Goal: Use online tool/utility

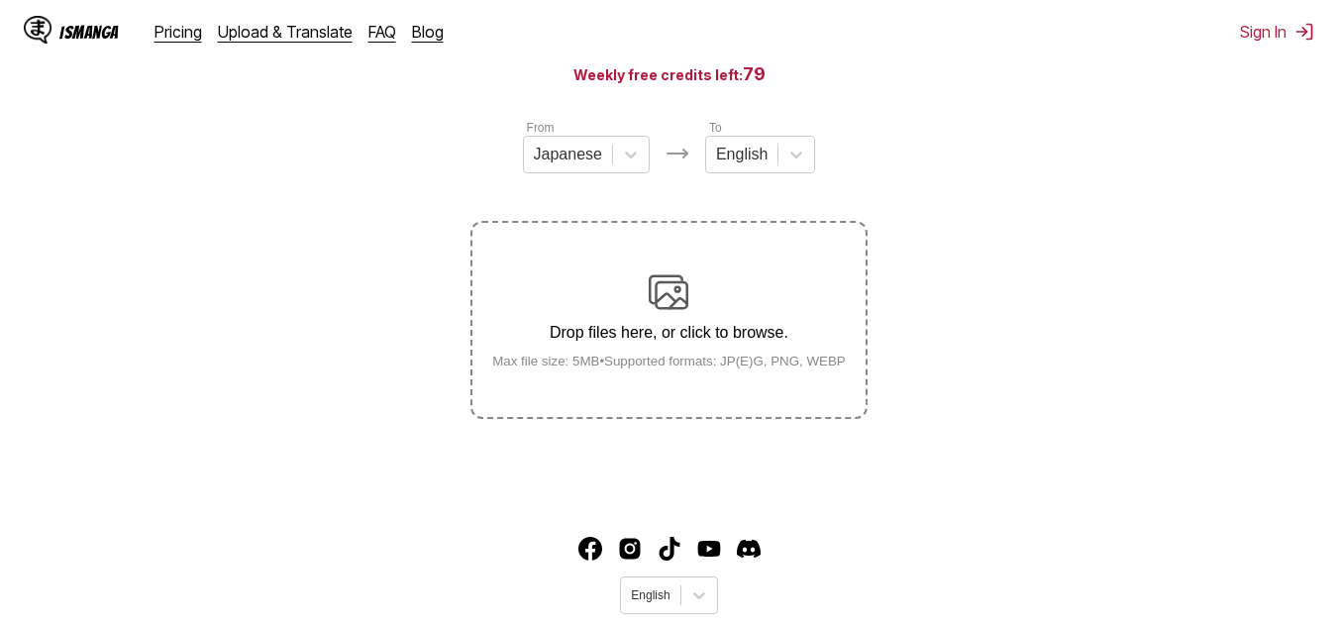
scroll to position [198, 0]
click at [738, 154] on div at bounding box center [742, 155] width 52 height 22
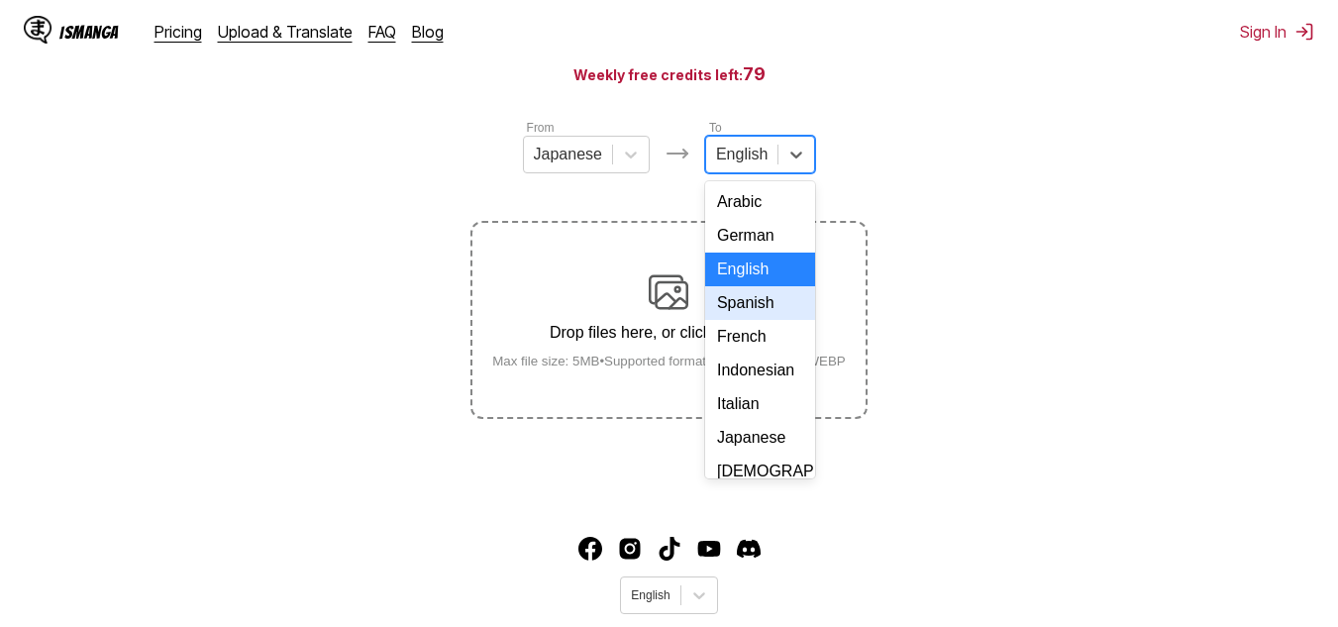
click at [779, 320] on div "Spanish" at bounding box center [760, 303] width 110 height 34
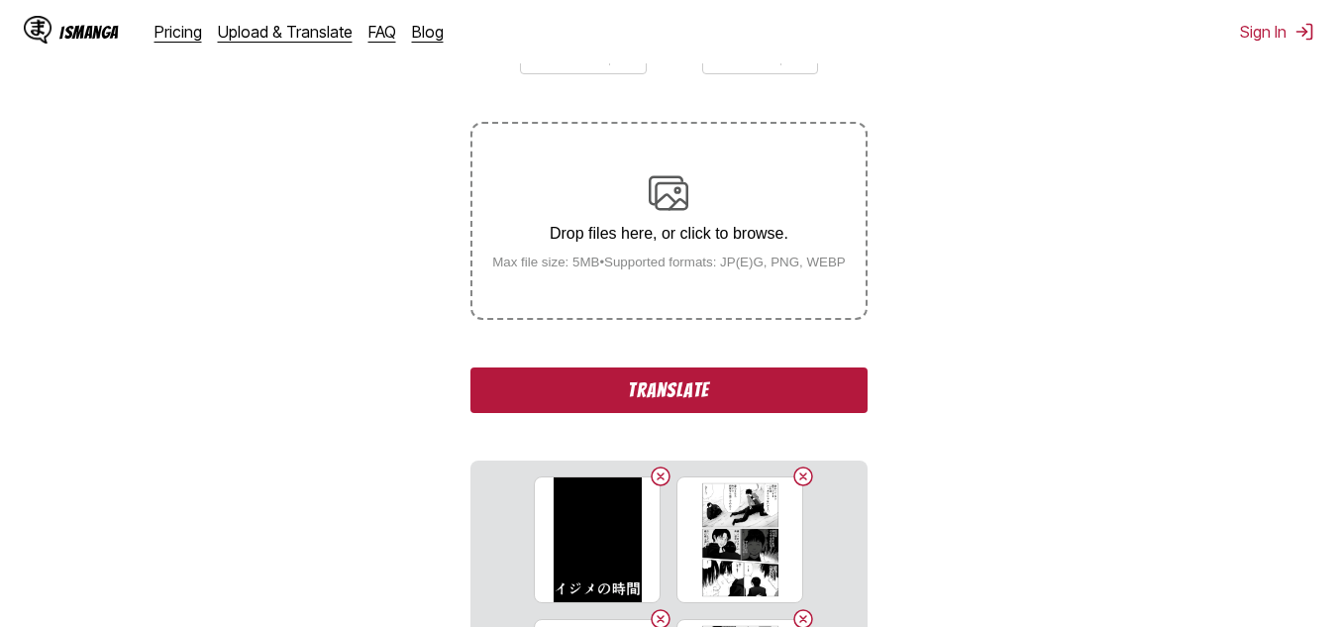
click at [787, 389] on button "Translate" at bounding box center [669, 391] width 396 height 46
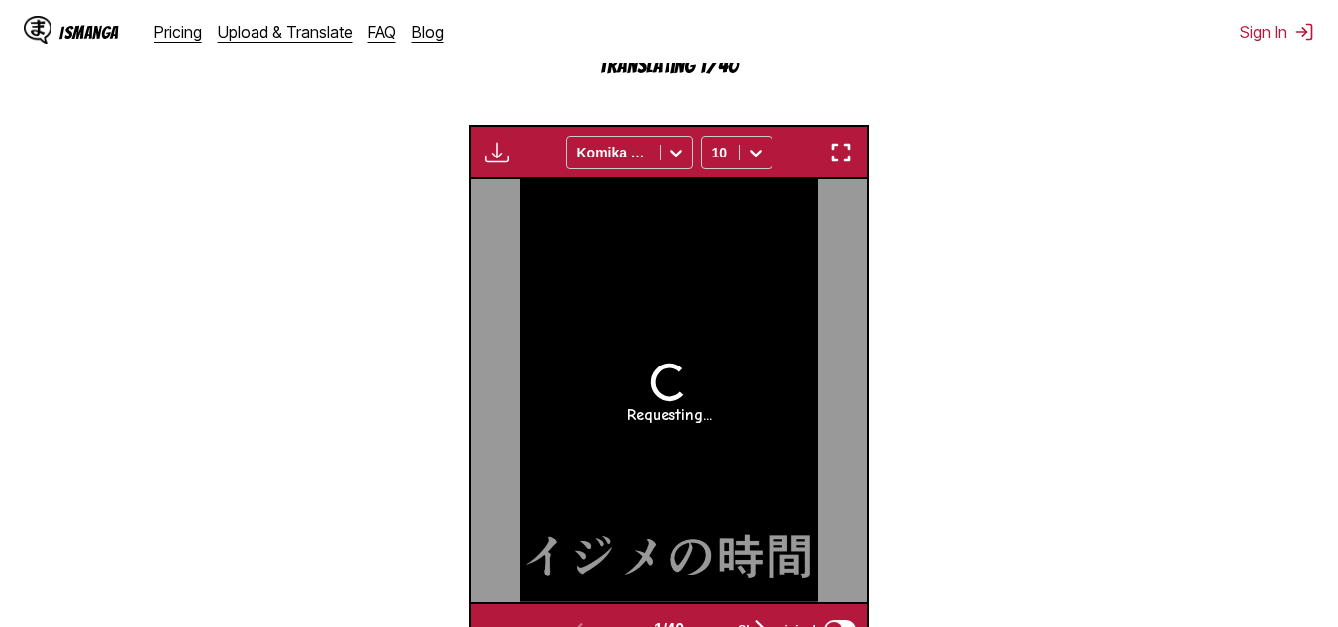
scroll to position [646, 0]
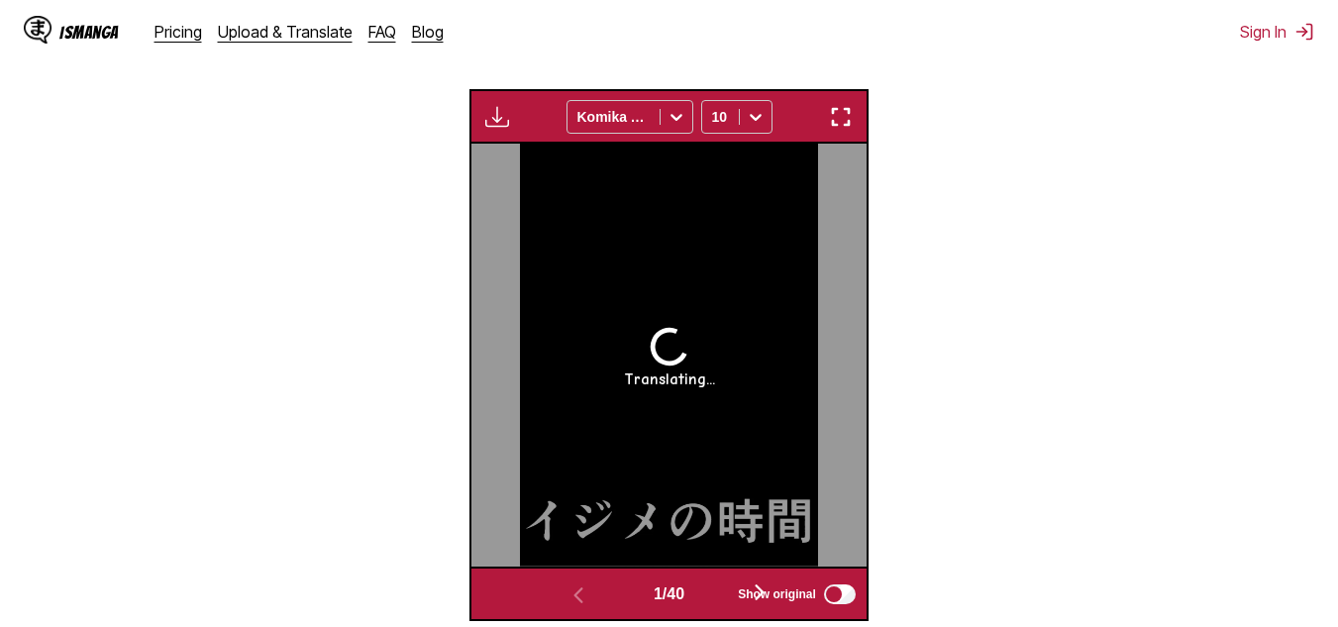
click at [841, 111] on img "button" at bounding box center [841, 117] width 24 height 24
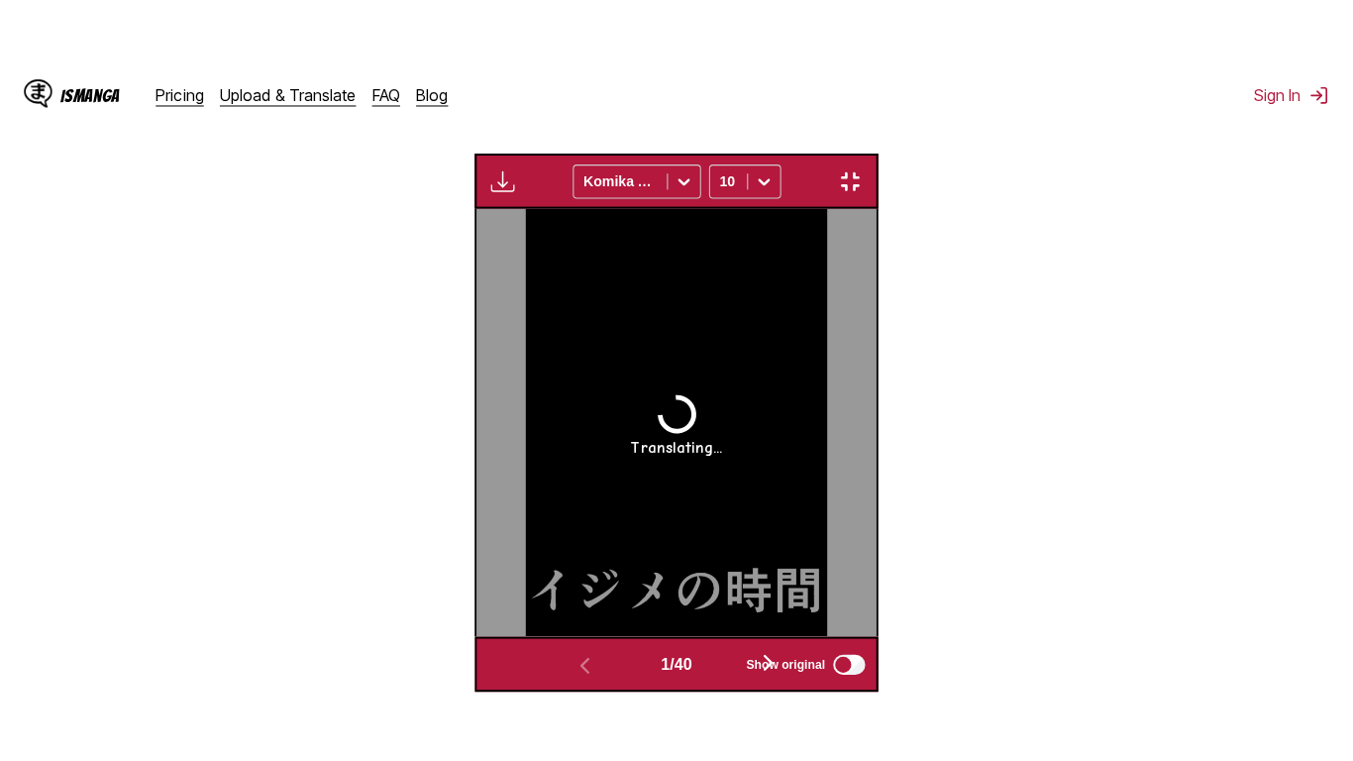
scroll to position [239, 0]
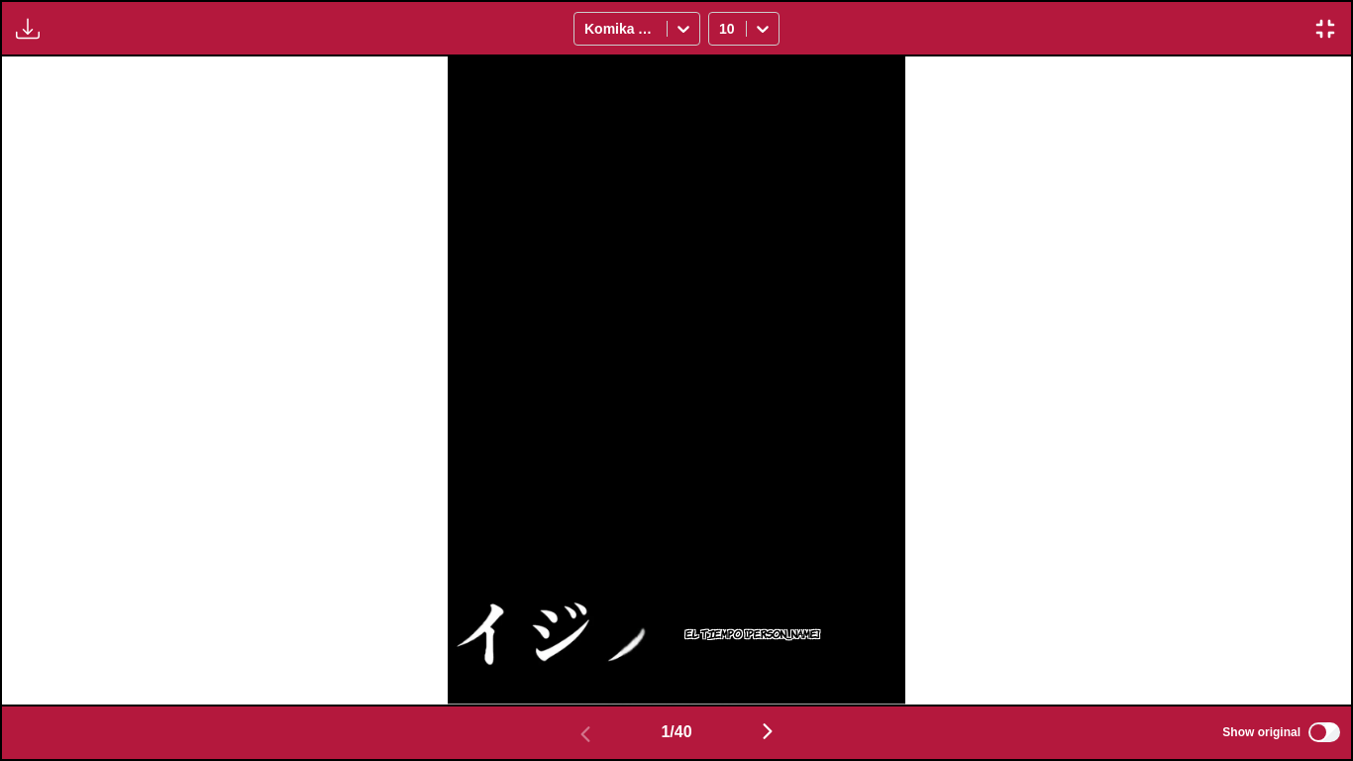
click at [776, 626] on img "button" at bounding box center [768, 731] width 24 height 24
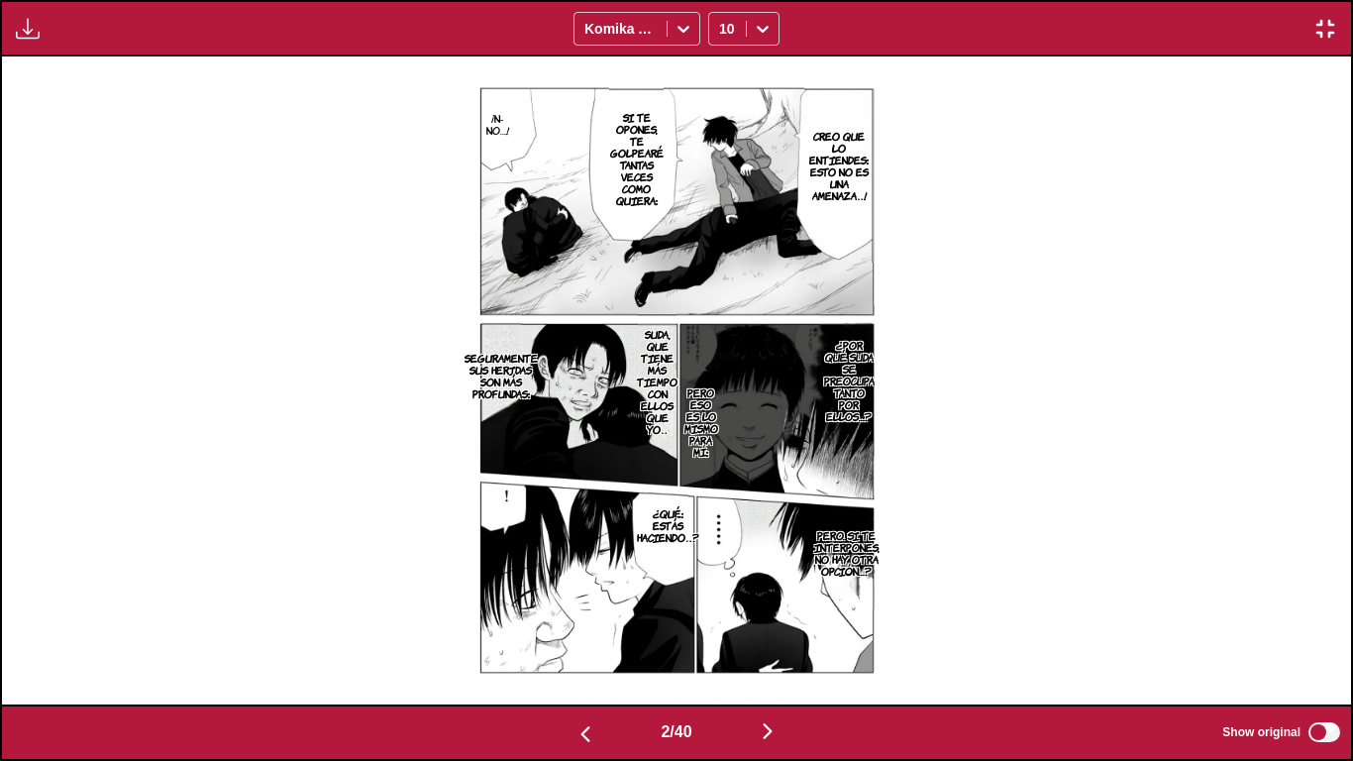
click at [778, 626] on img "button" at bounding box center [768, 731] width 24 height 24
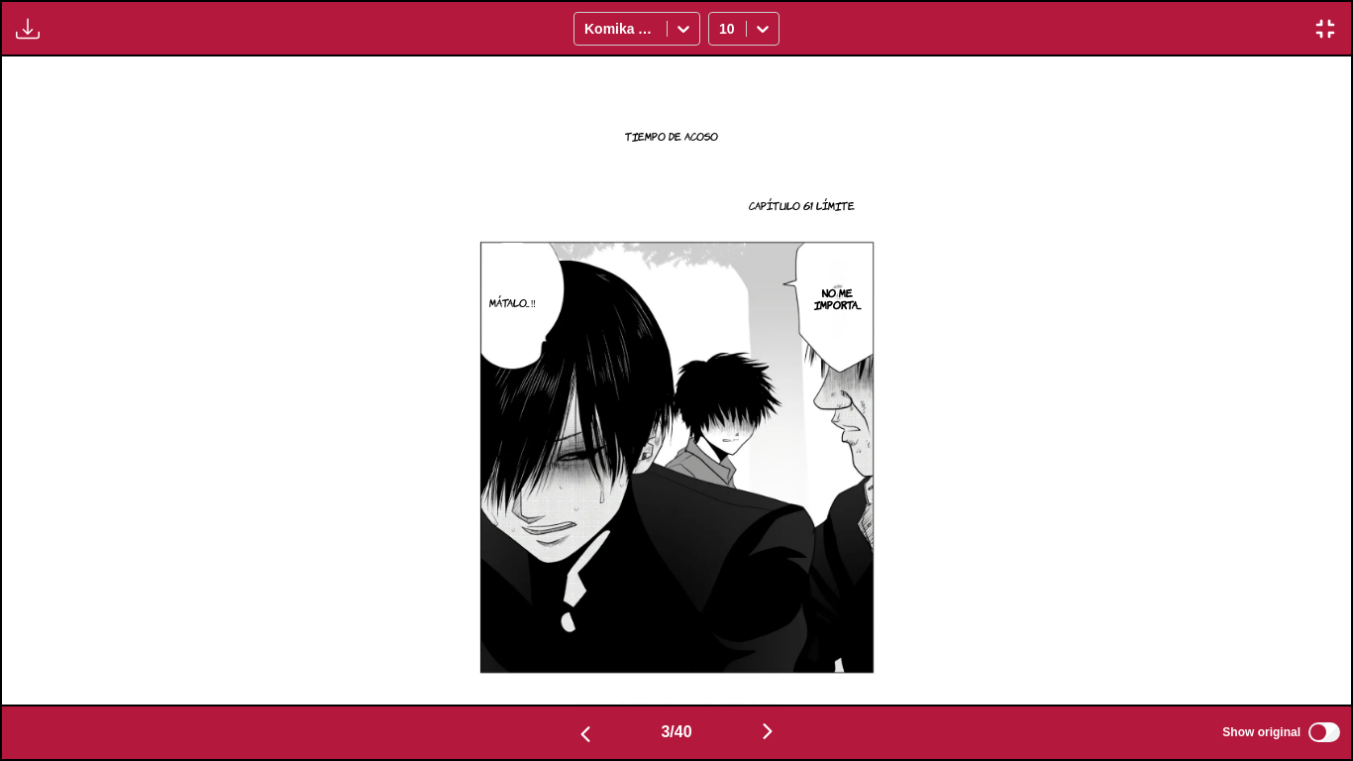
click at [778, 626] on img "button" at bounding box center [768, 731] width 24 height 24
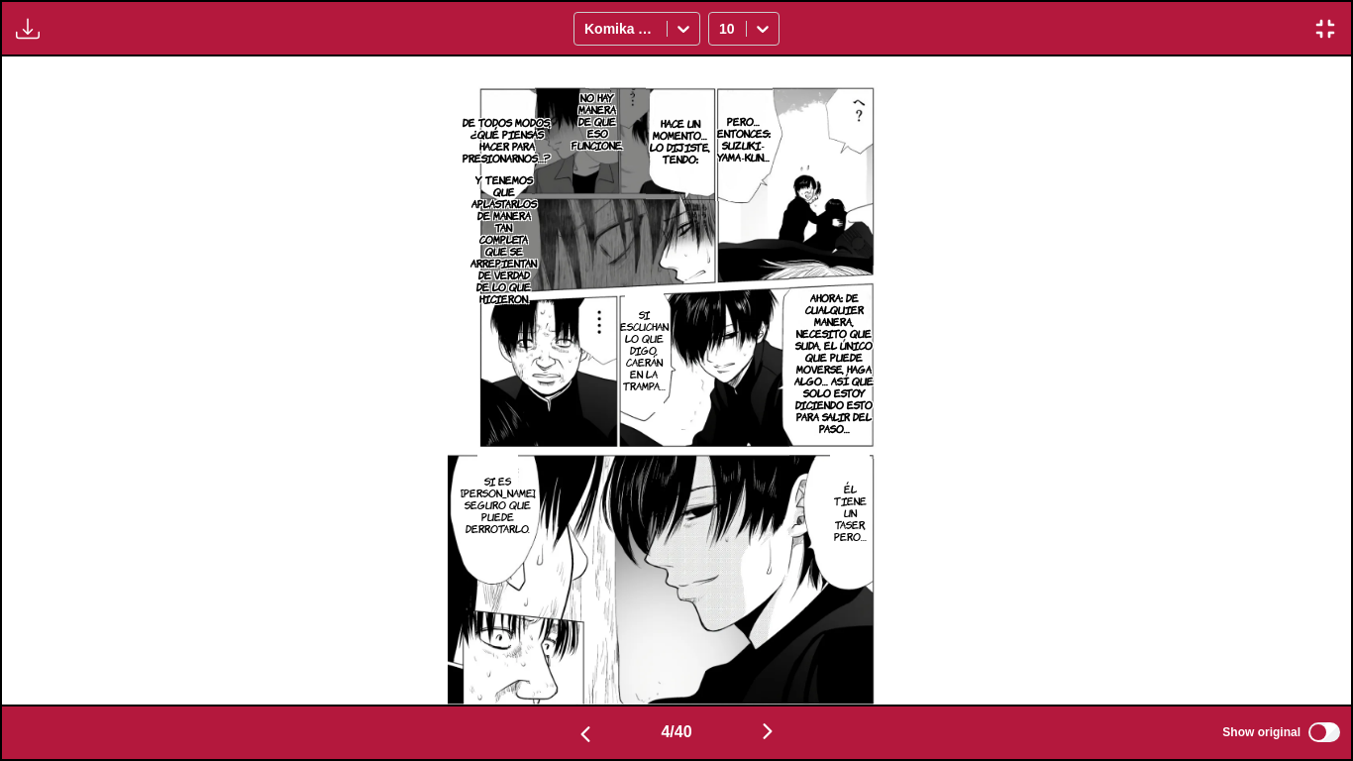
click at [778, 626] on img "button" at bounding box center [768, 731] width 24 height 24
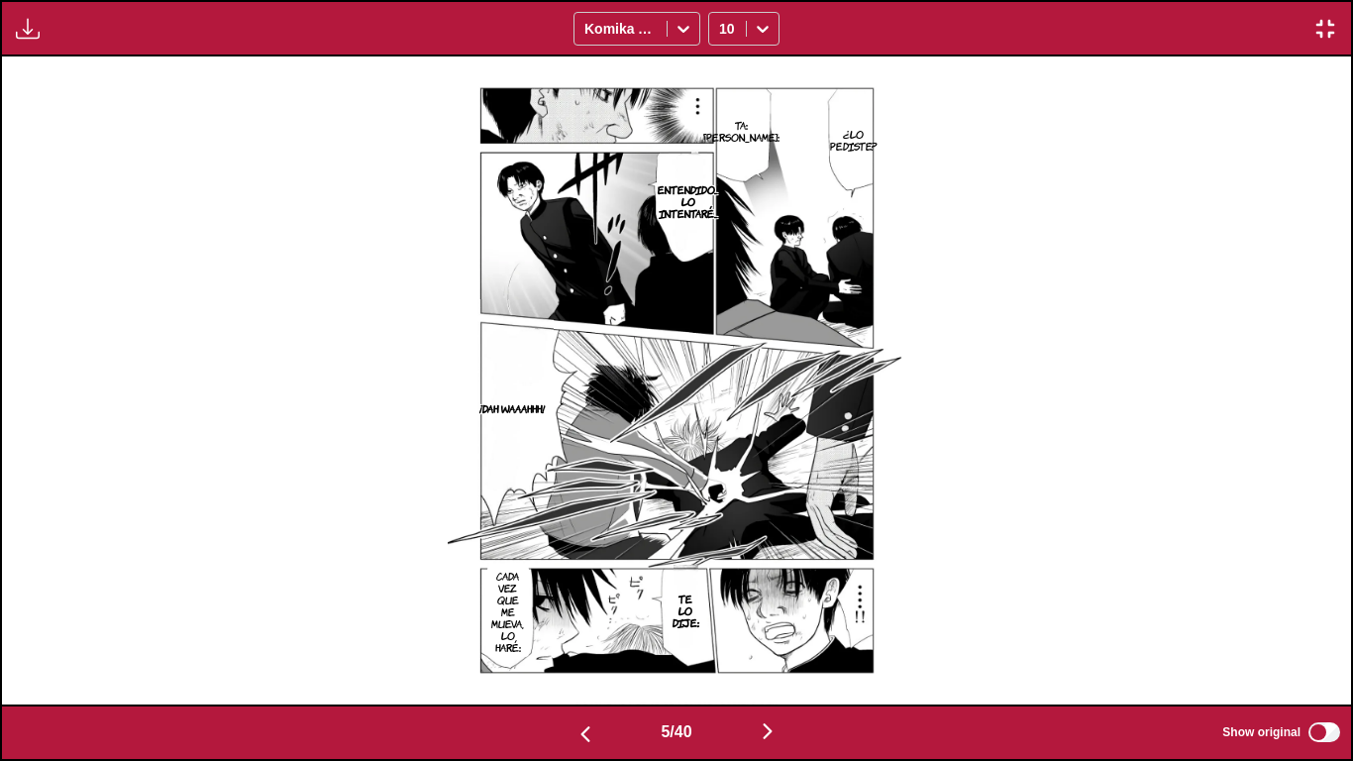
click at [778, 626] on img "button" at bounding box center [768, 731] width 24 height 24
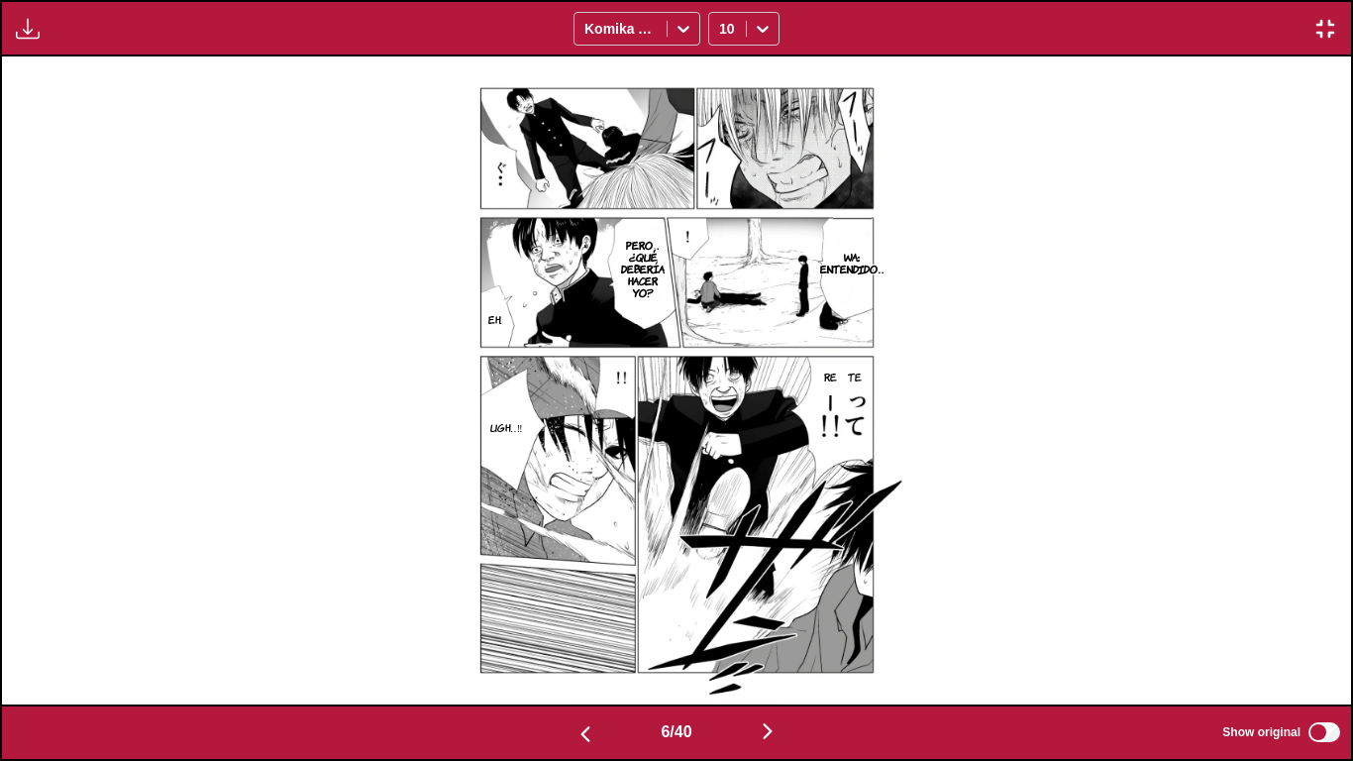
click at [778, 626] on img "button" at bounding box center [768, 731] width 24 height 24
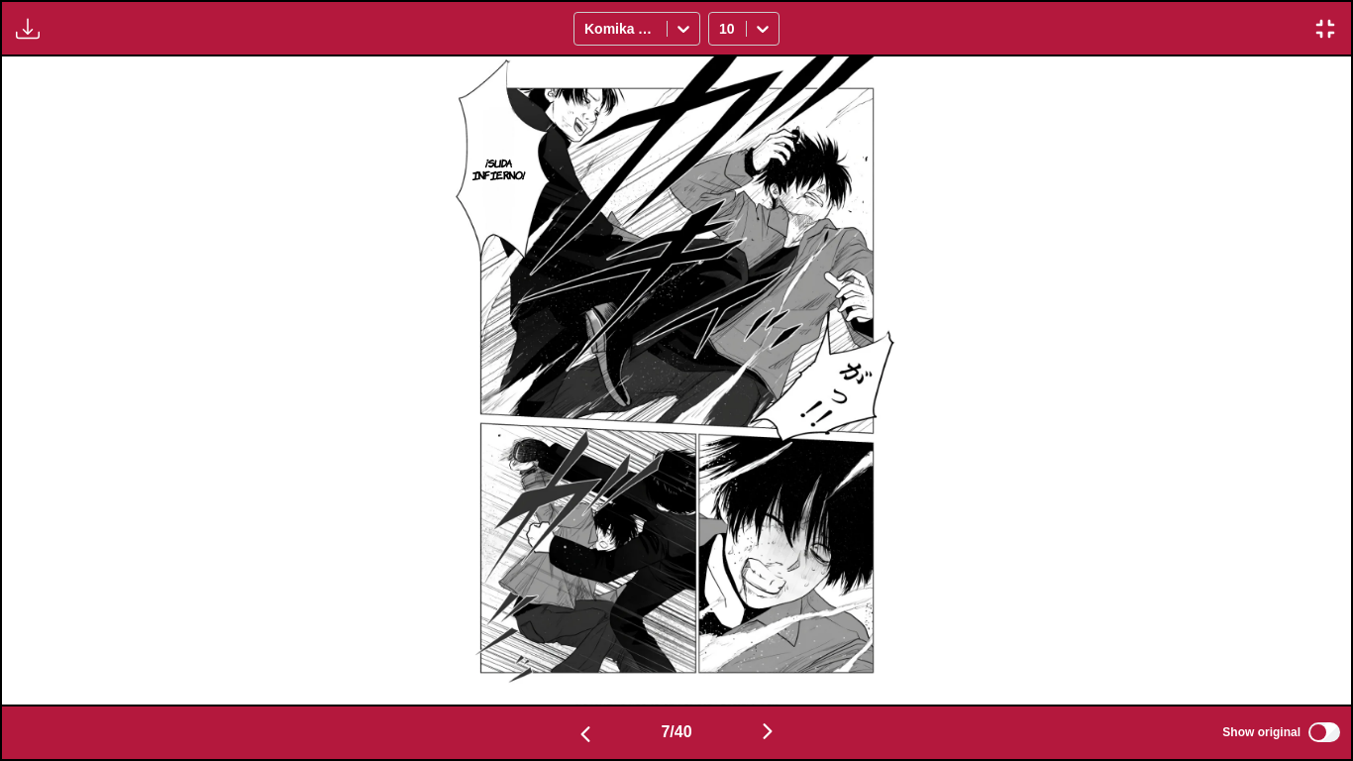
click at [778, 626] on img "button" at bounding box center [768, 731] width 24 height 24
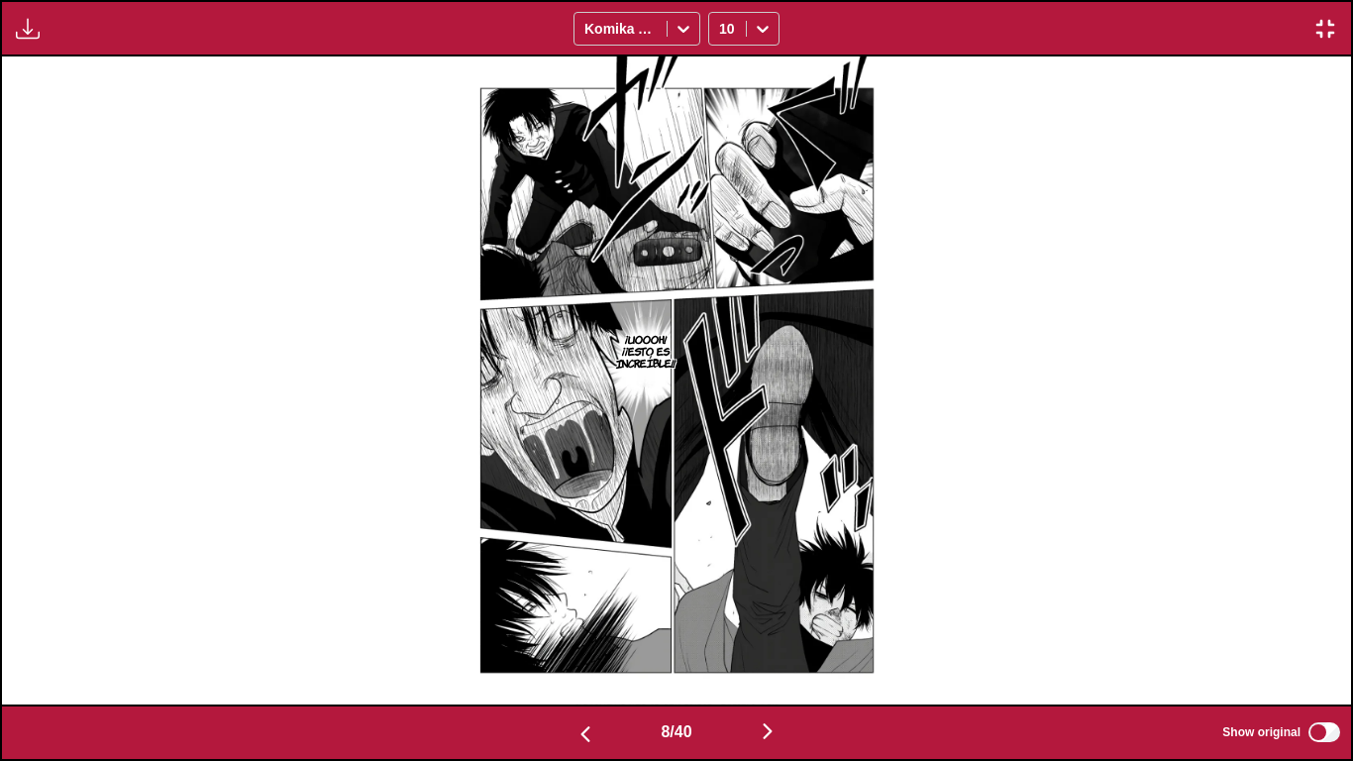
click at [778, 626] on img "button" at bounding box center [768, 731] width 24 height 24
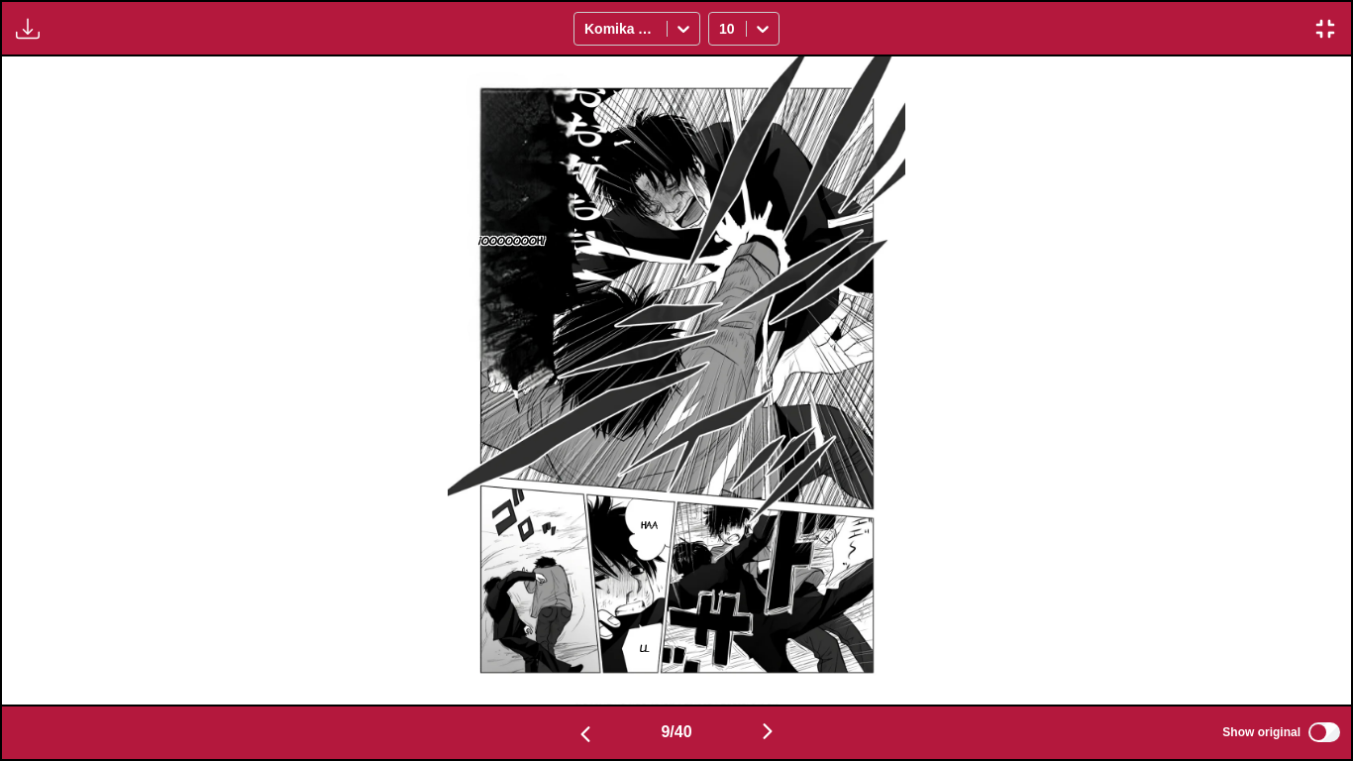
click at [778, 626] on img "button" at bounding box center [768, 731] width 24 height 24
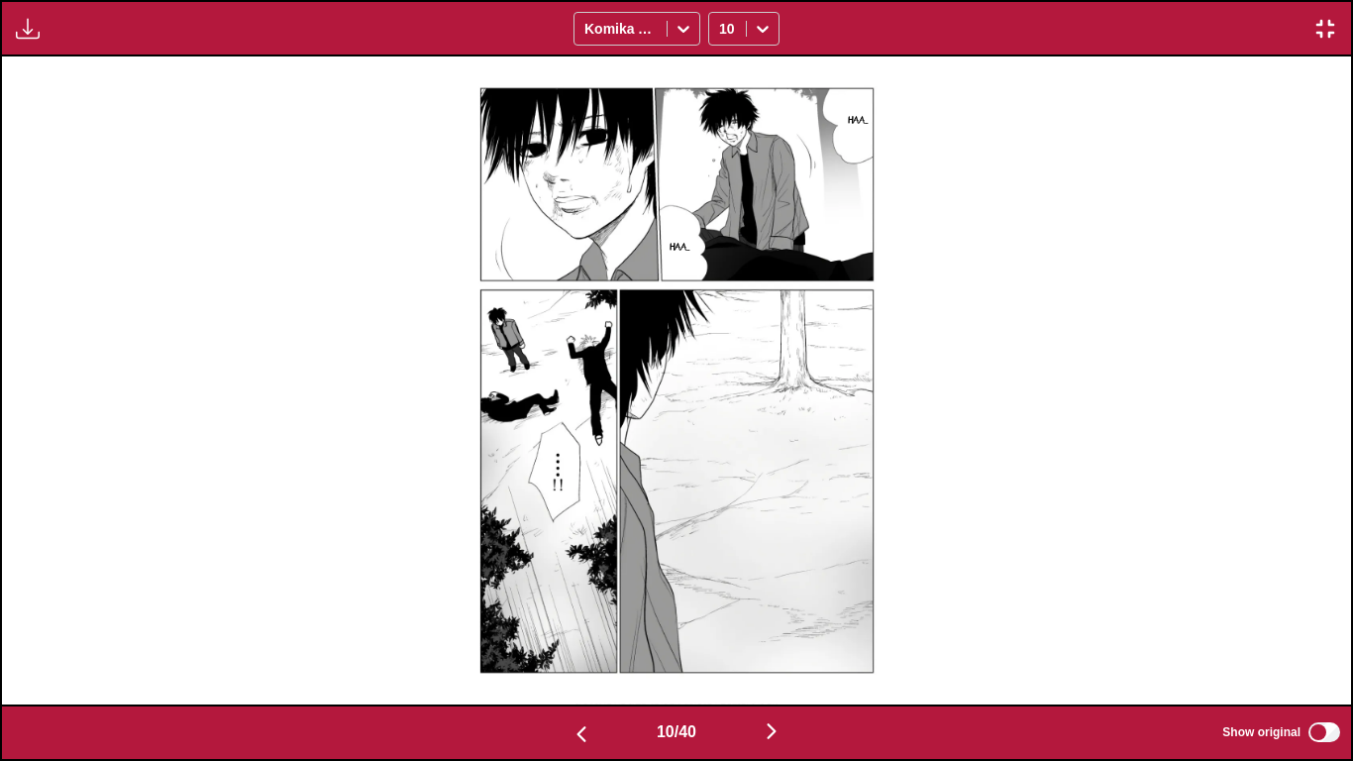
click at [778, 626] on img "button" at bounding box center [772, 731] width 24 height 24
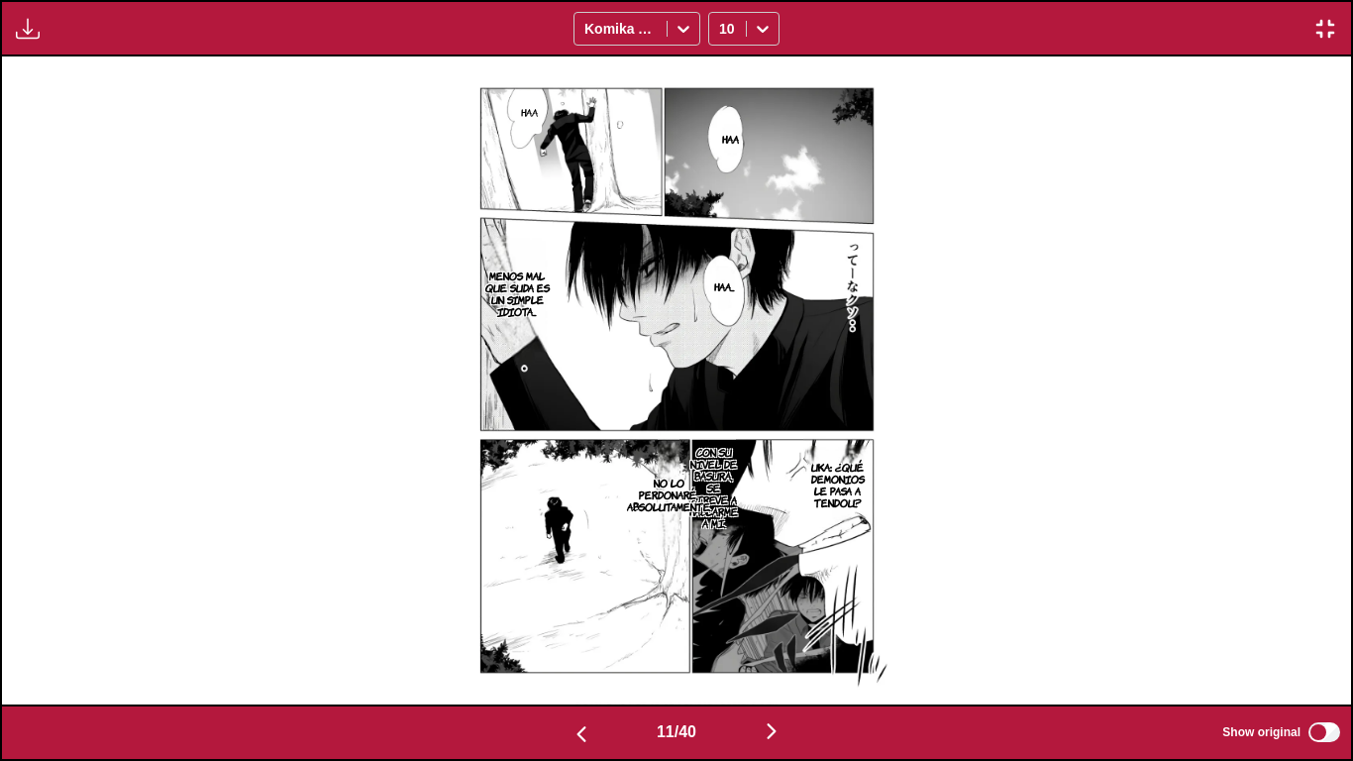
click at [778, 626] on img "button" at bounding box center [772, 731] width 24 height 24
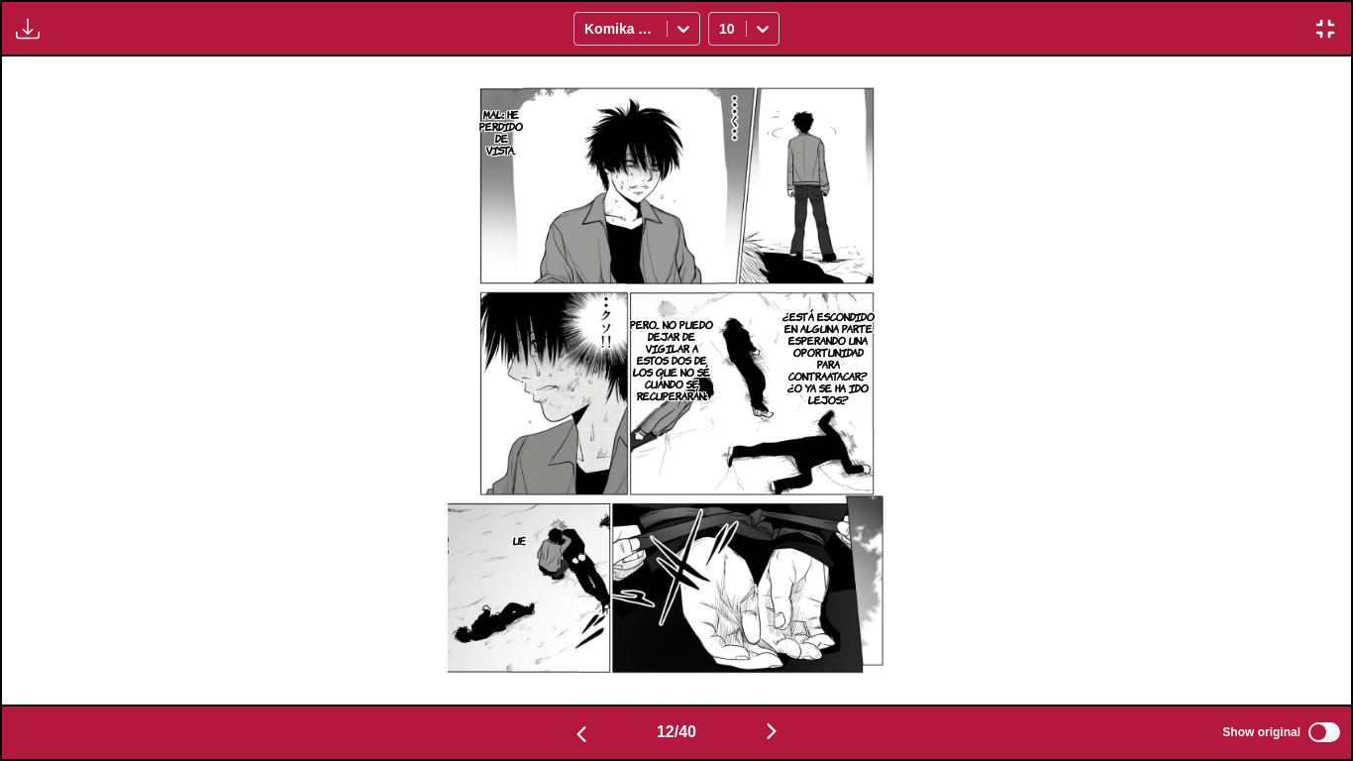
click at [778, 626] on img "button" at bounding box center [772, 731] width 24 height 24
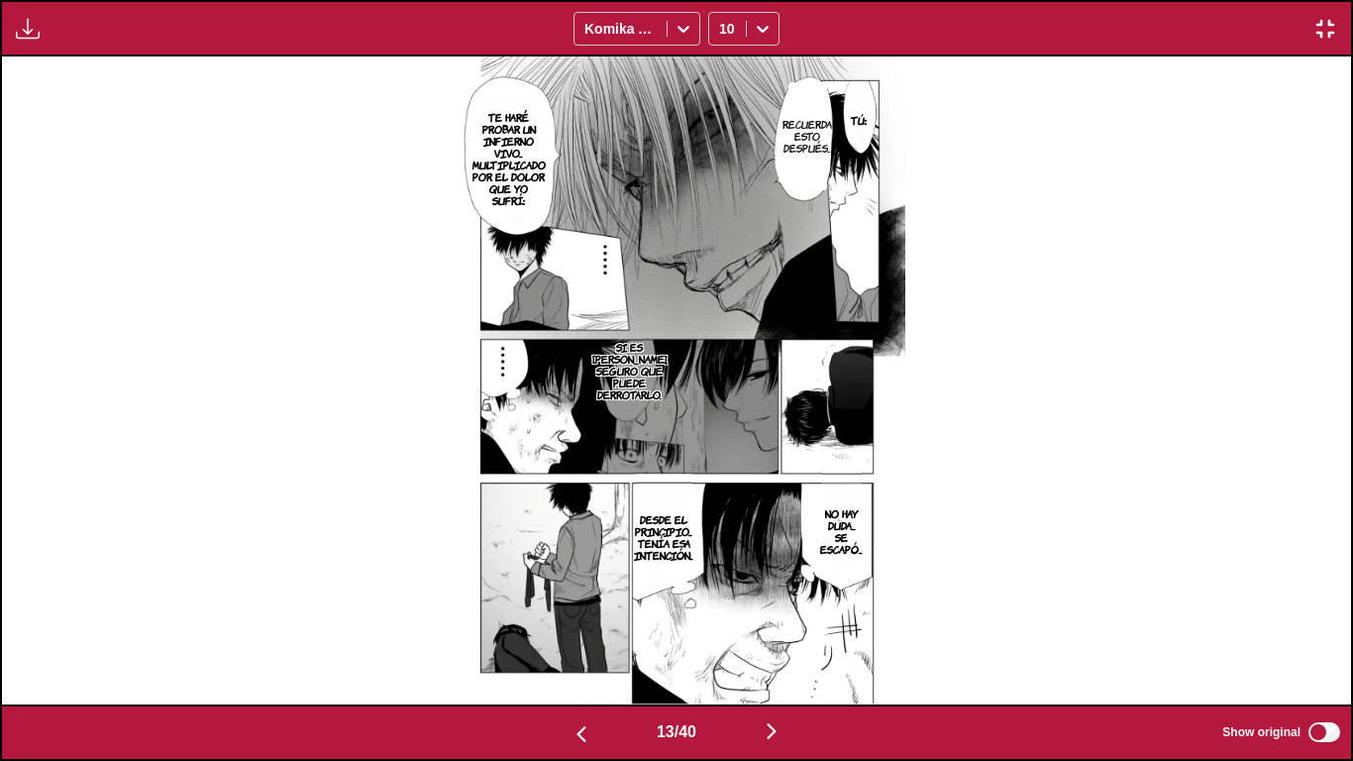
click at [778, 626] on img "button" at bounding box center [772, 731] width 24 height 24
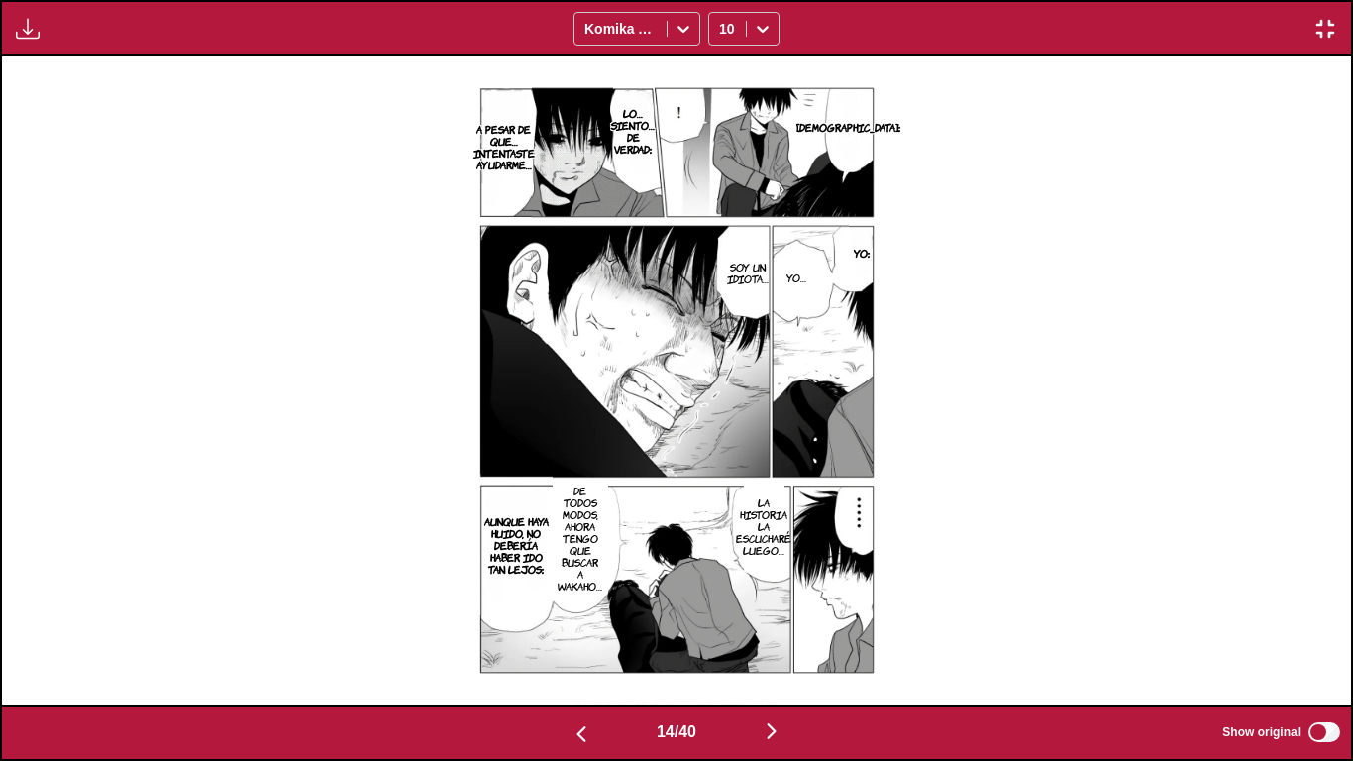
click at [778, 626] on img "button" at bounding box center [772, 731] width 24 height 24
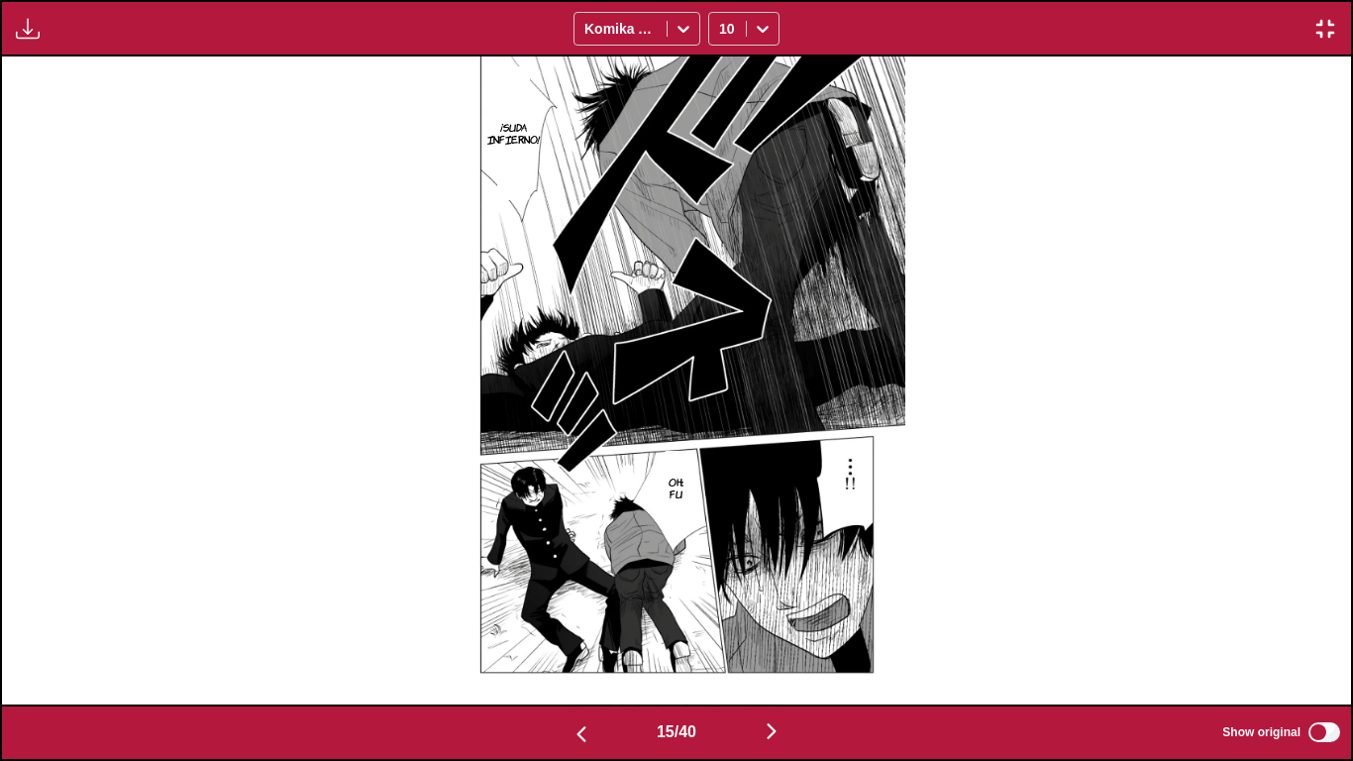
click at [778, 626] on img "button" at bounding box center [772, 731] width 24 height 24
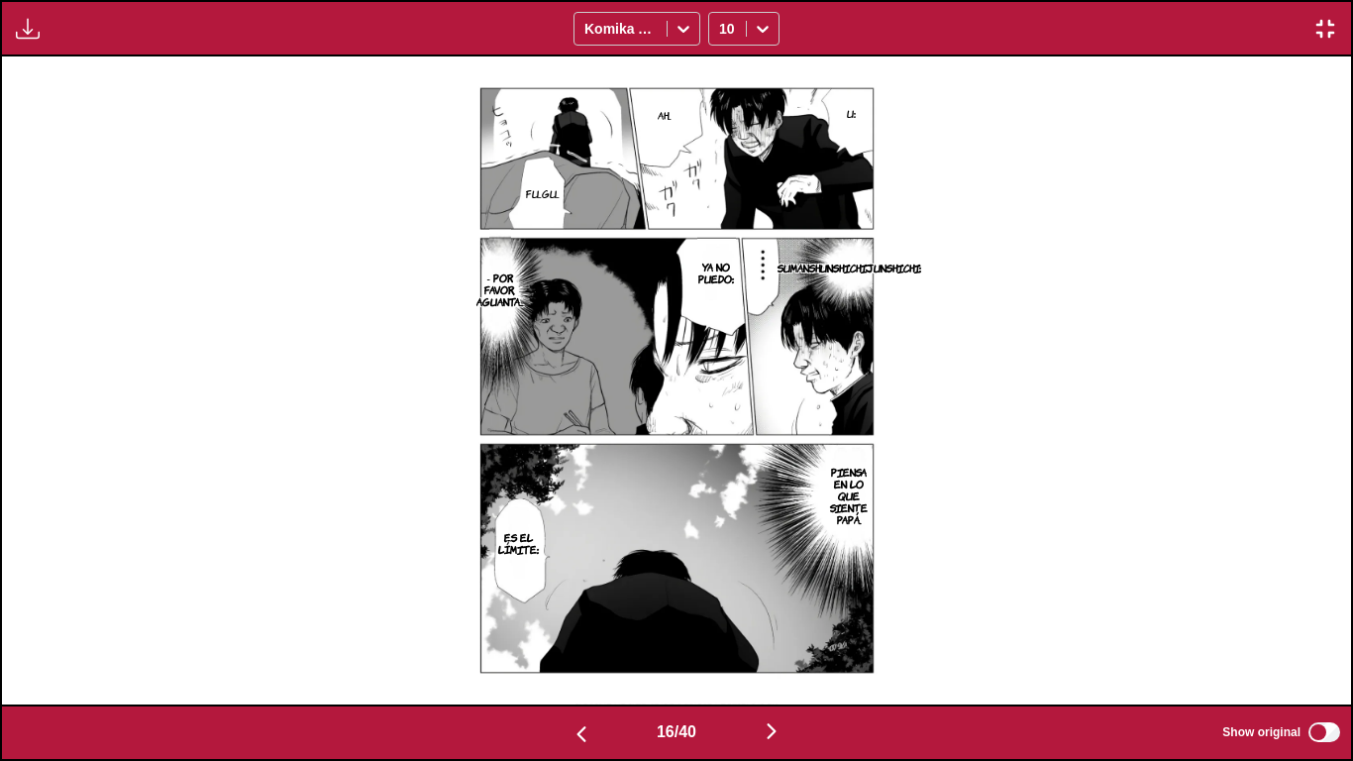
click at [778, 626] on img "button" at bounding box center [772, 731] width 24 height 24
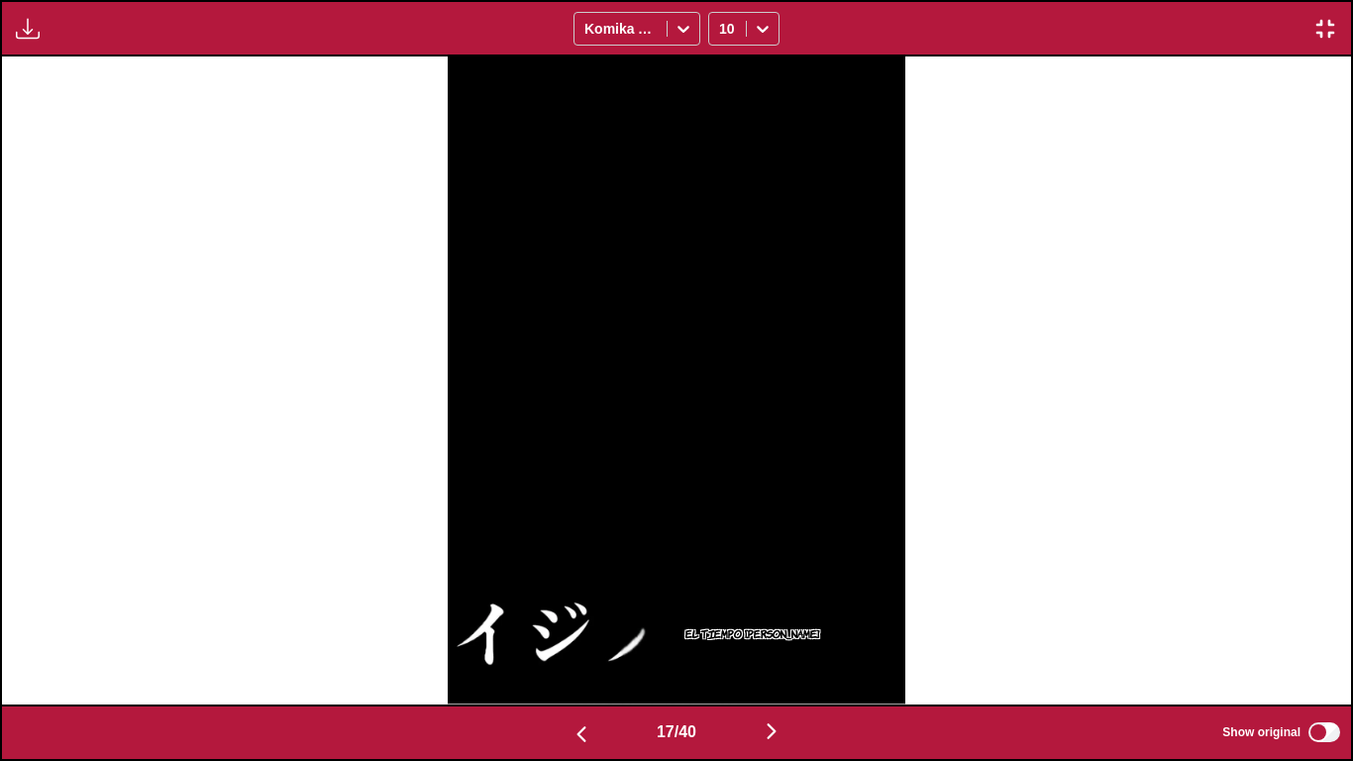
click at [778, 626] on img "button" at bounding box center [772, 731] width 24 height 24
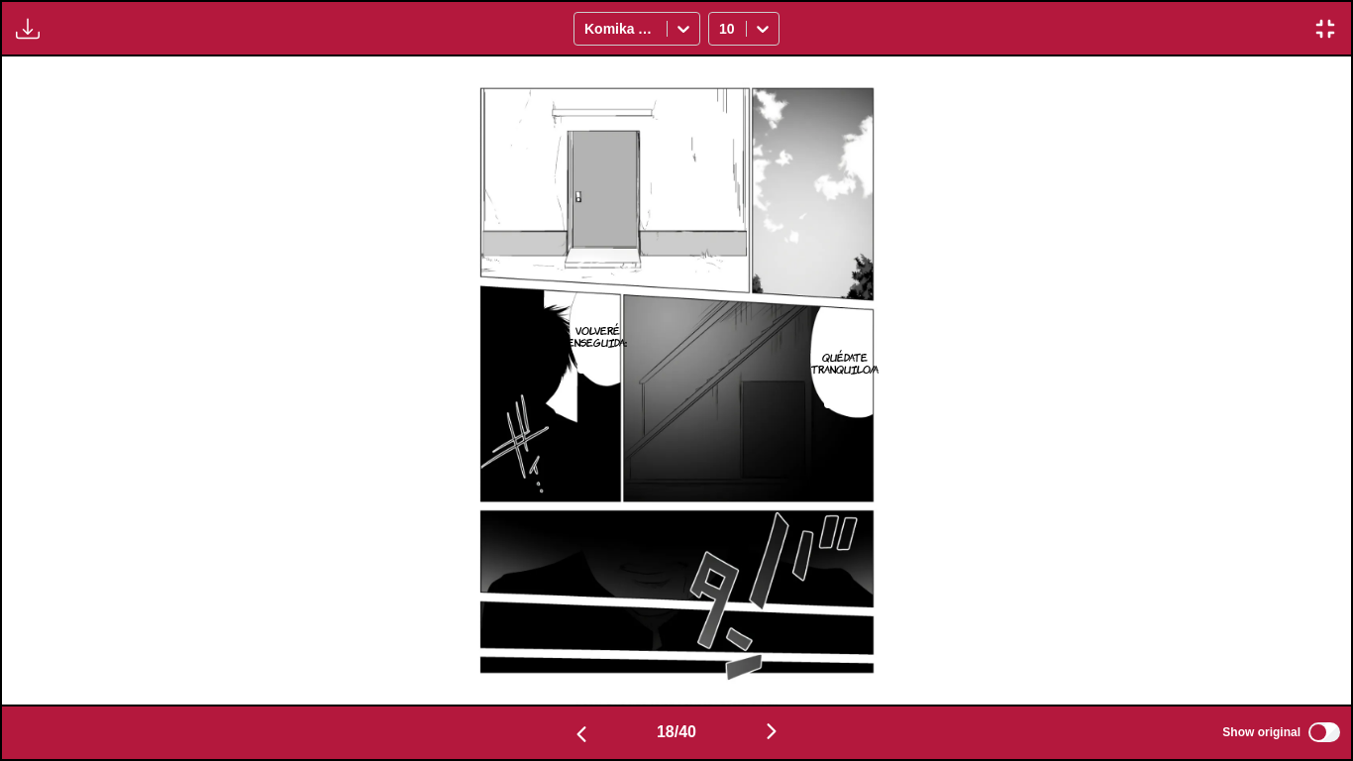
click at [778, 626] on img "button" at bounding box center [772, 731] width 24 height 24
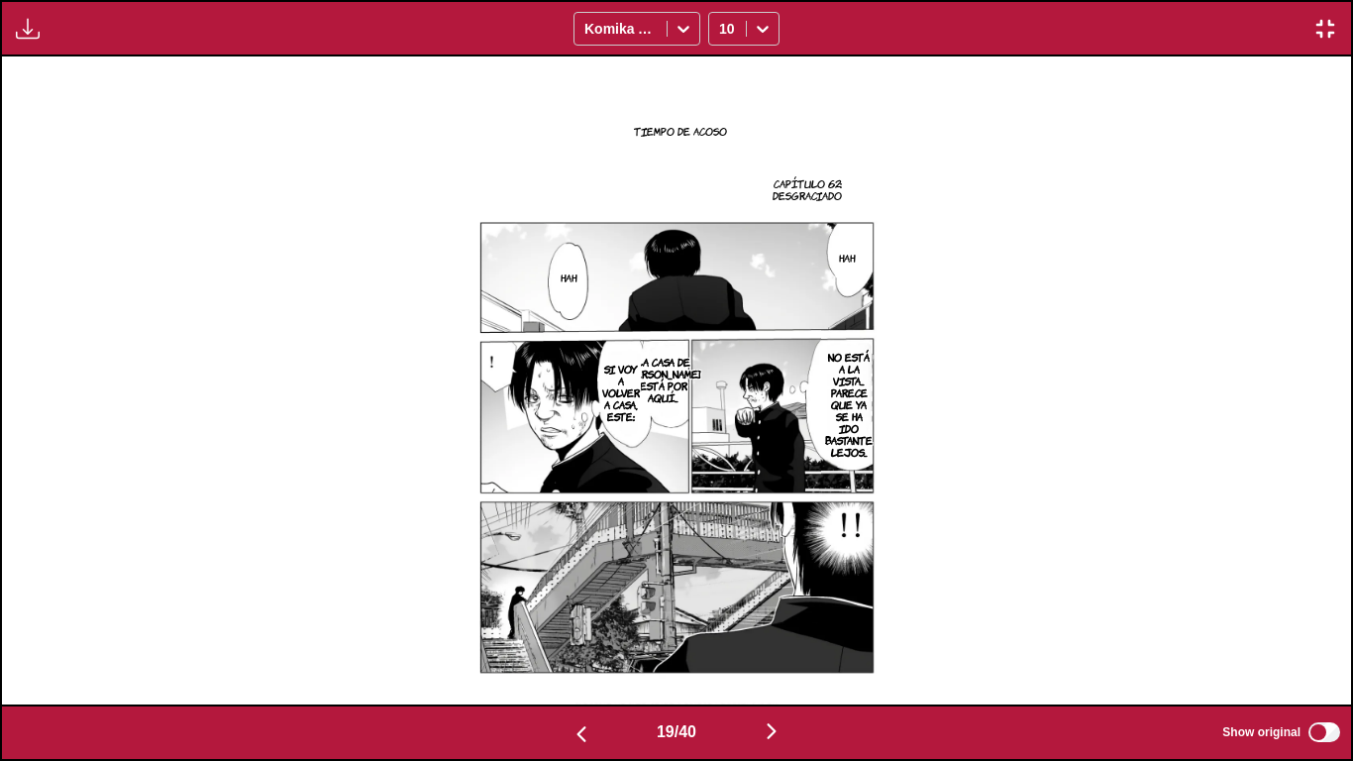
click at [778, 626] on img "button" at bounding box center [772, 731] width 24 height 24
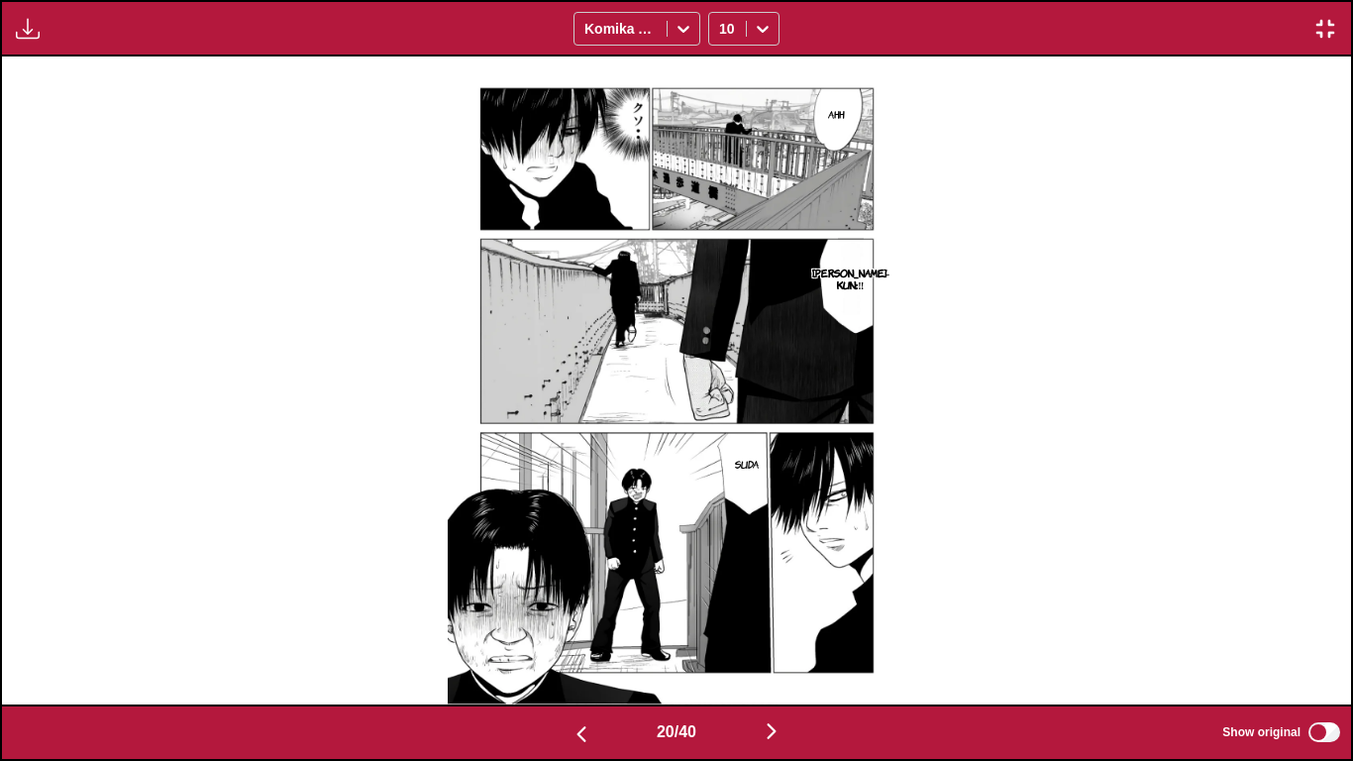
click at [778, 626] on img "button" at bounding box center [772, 731] width 24 height 24
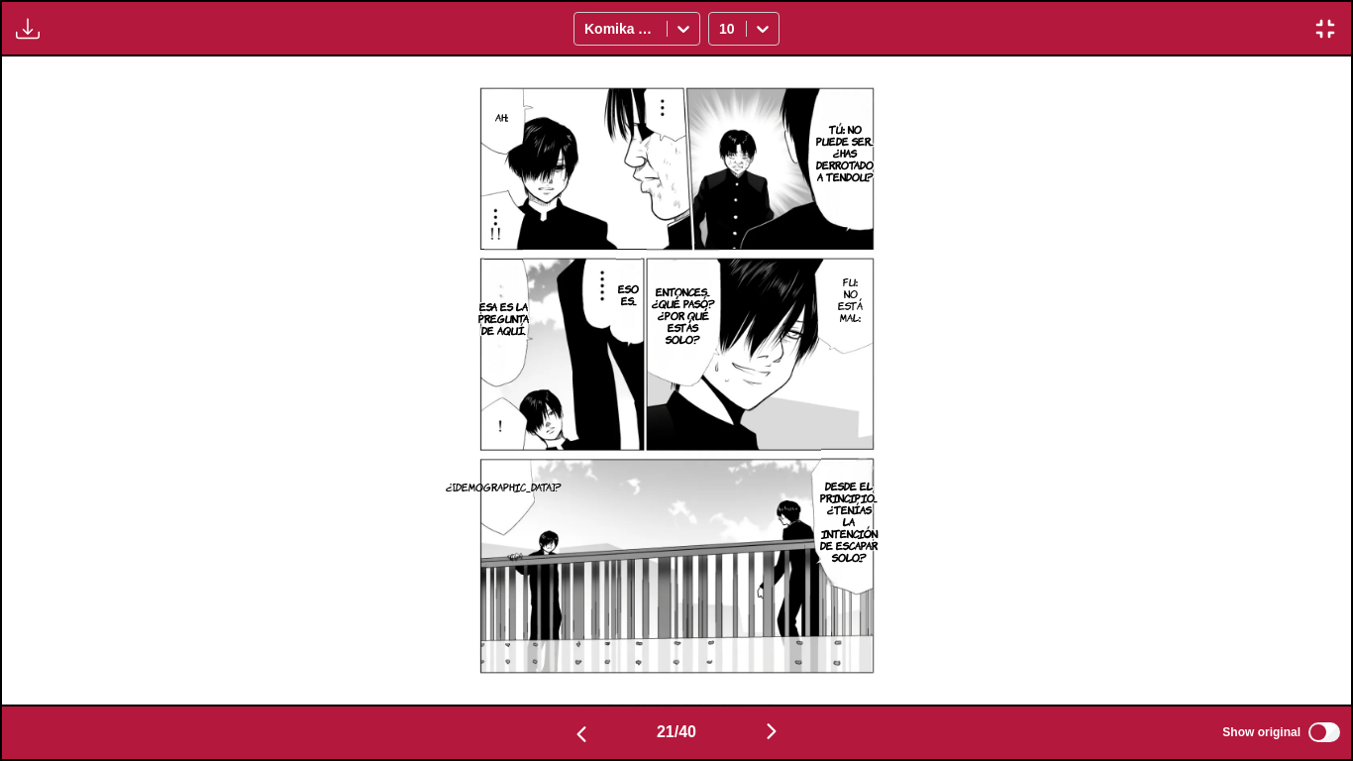
click at [778, 626] on img "button" at bounding box center [772, 731] width 24 height 24
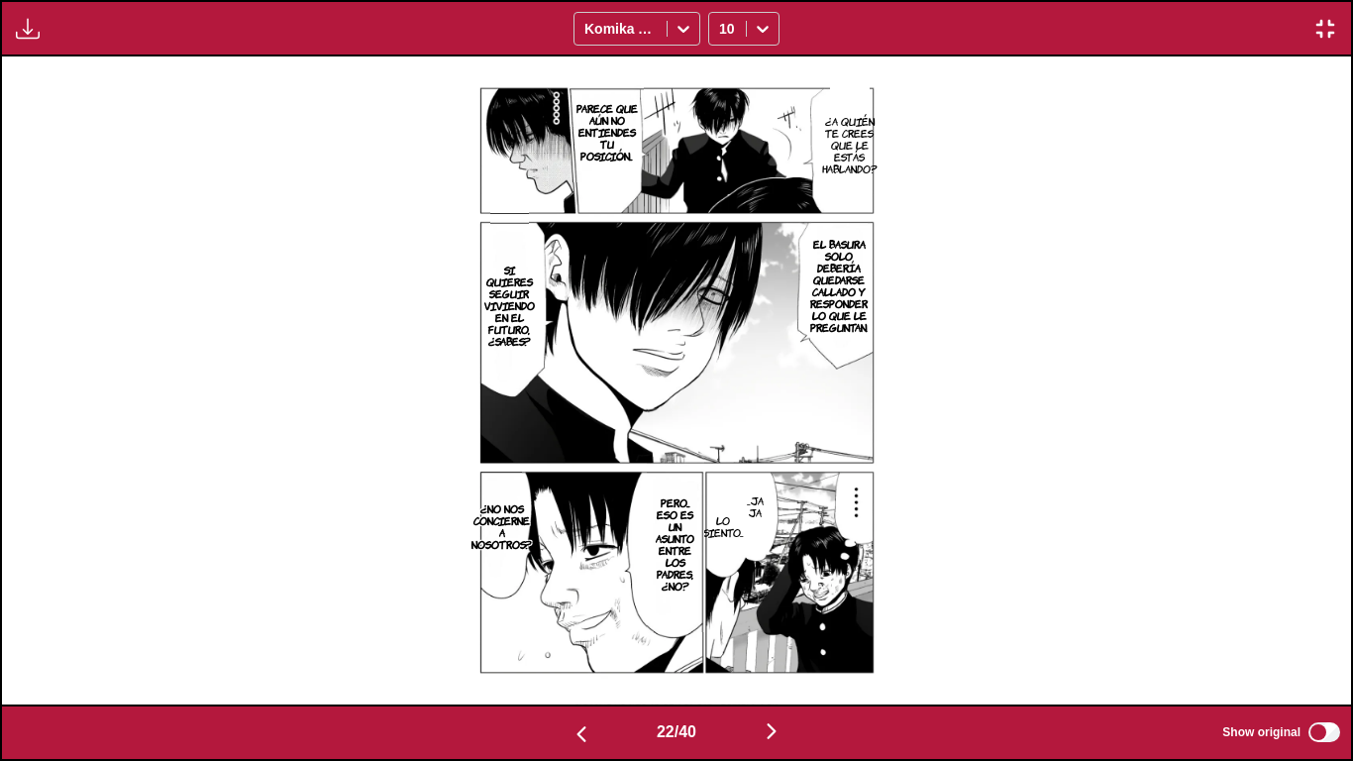
click at [778, 626] on img "button" at bounding box center [772, 731] width 24 height 24
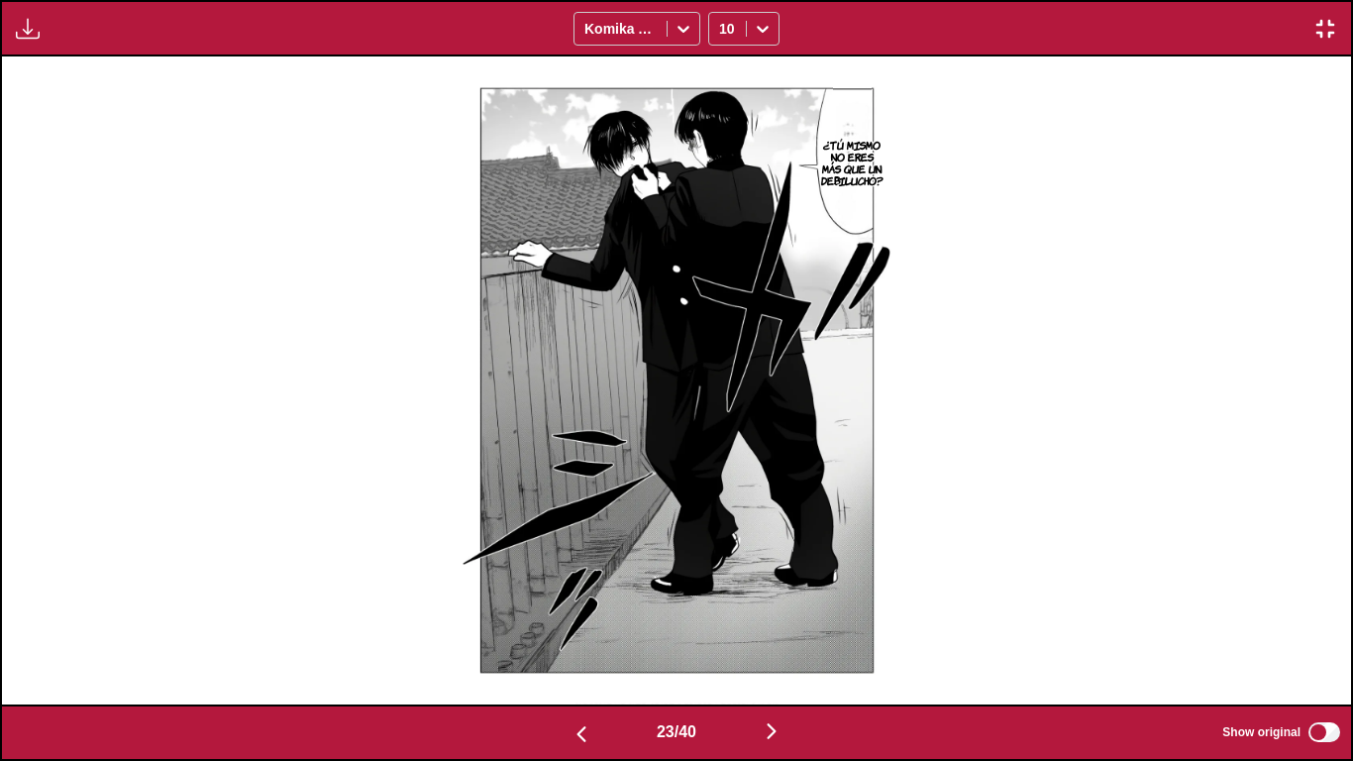
click at [778, 626] on img "button" at bounding box center [772, 731] width 24 height 24
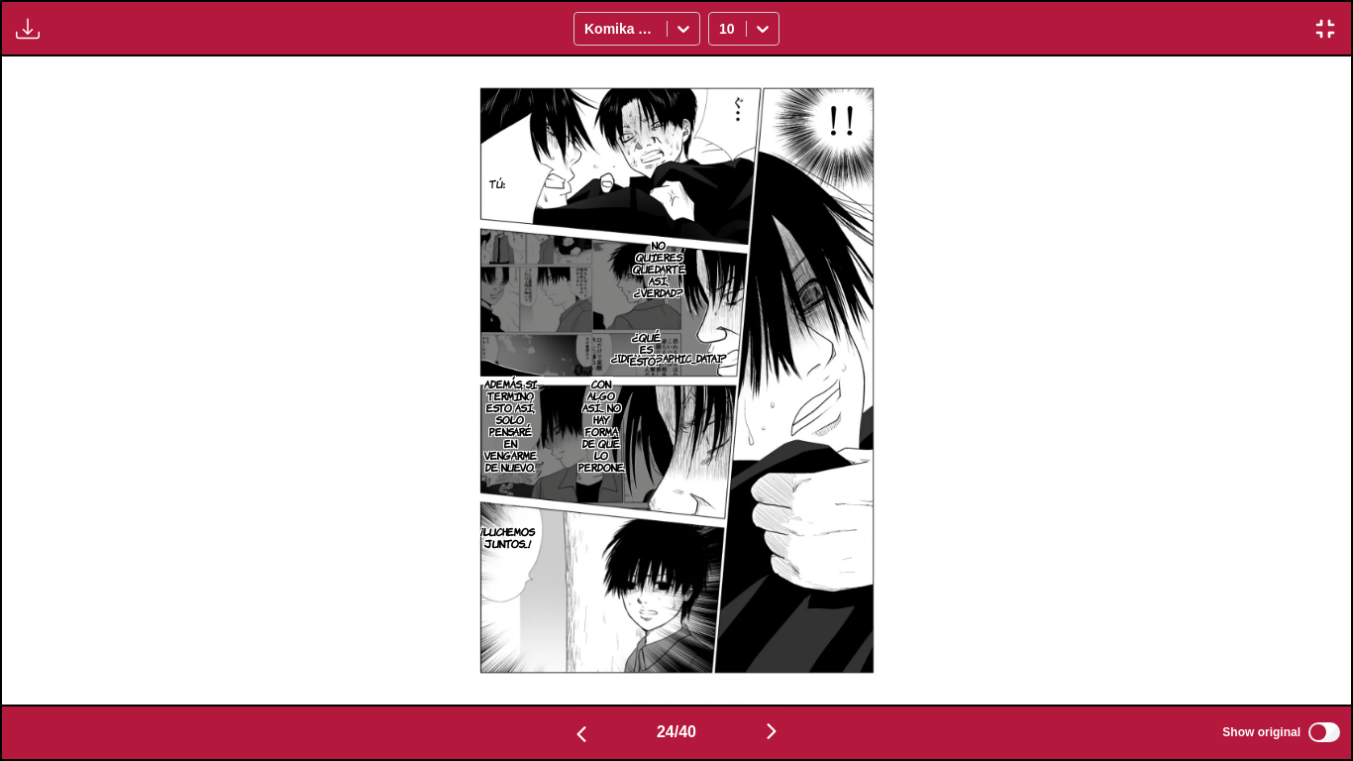
click at [778, 626] on img "button" at bounding box center [772, 731] width 24 height 24
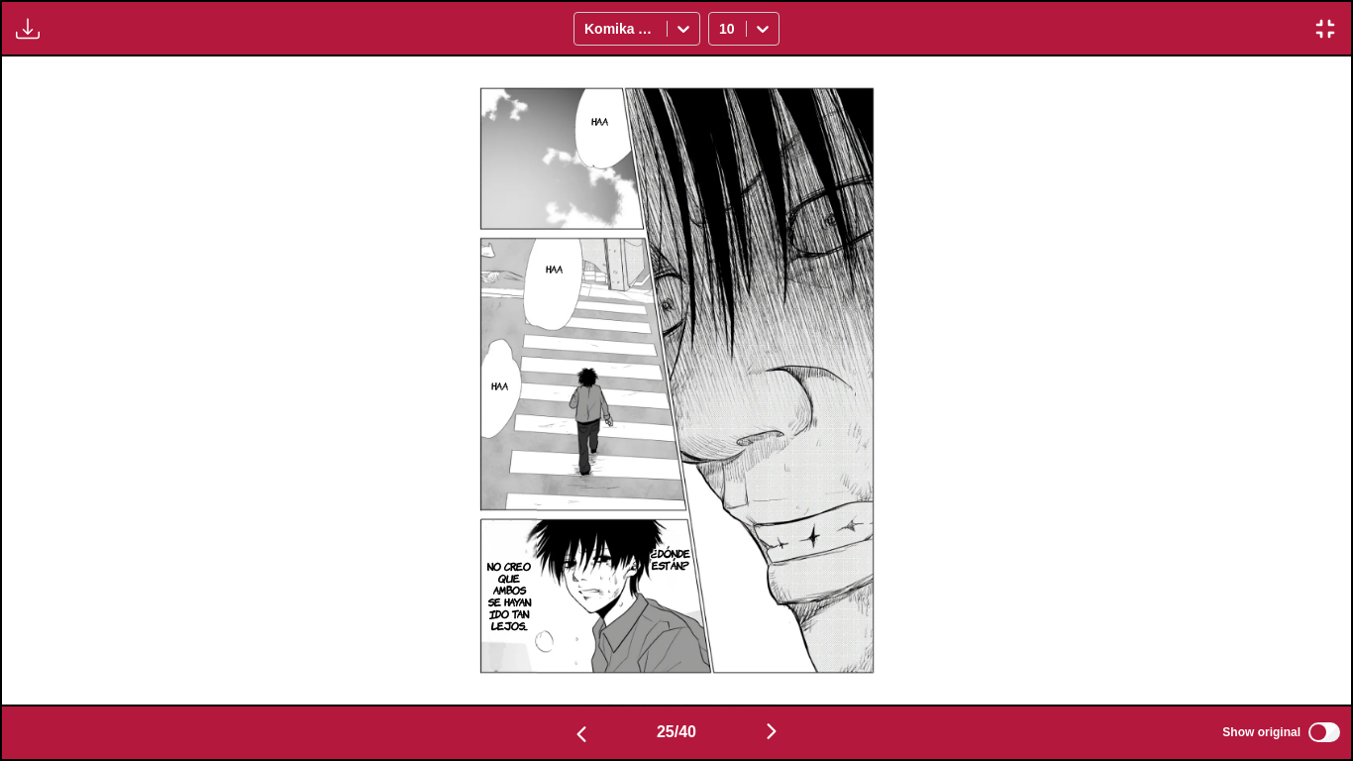
click at [778, 626] on img "button" at bounding box center [772, 731] width 24 height 24
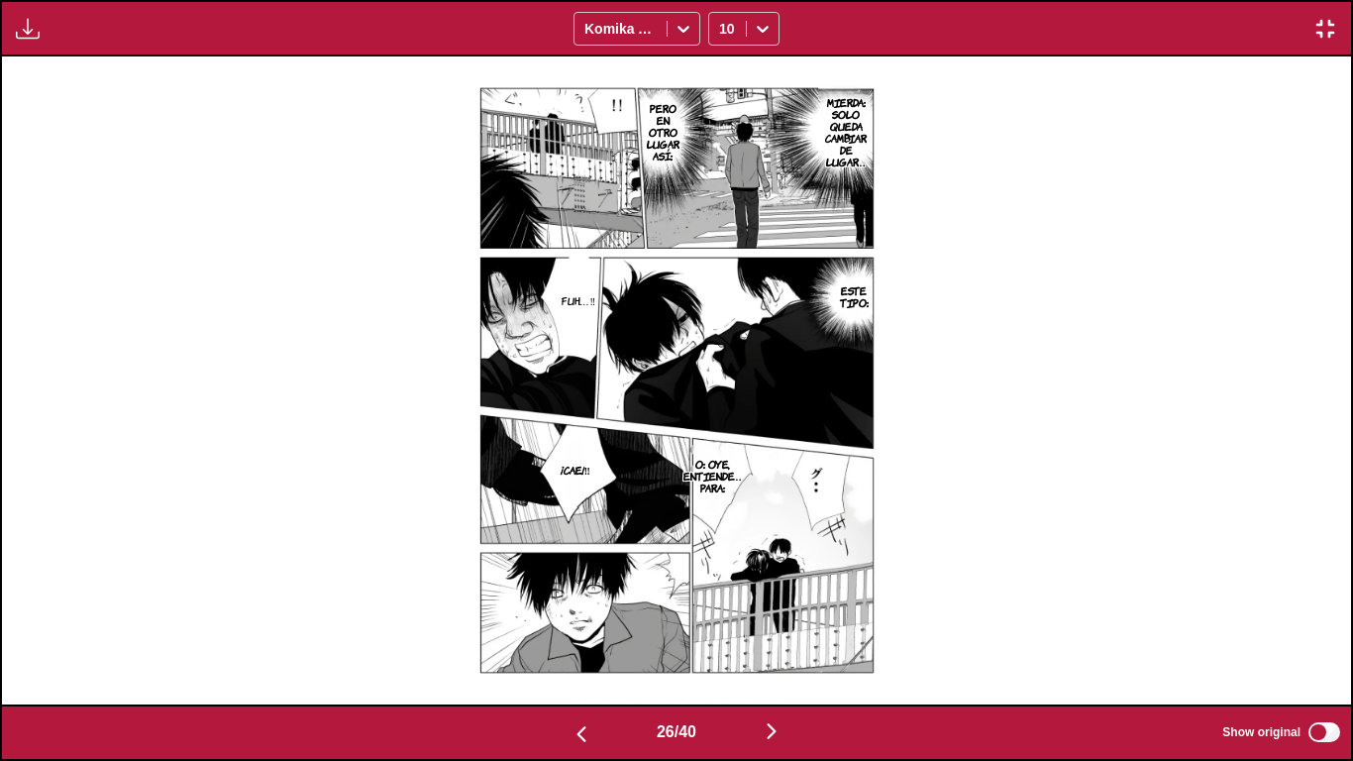
click at [778, 626] on img "button" at bounding box center [772, 731] width 24 height 24
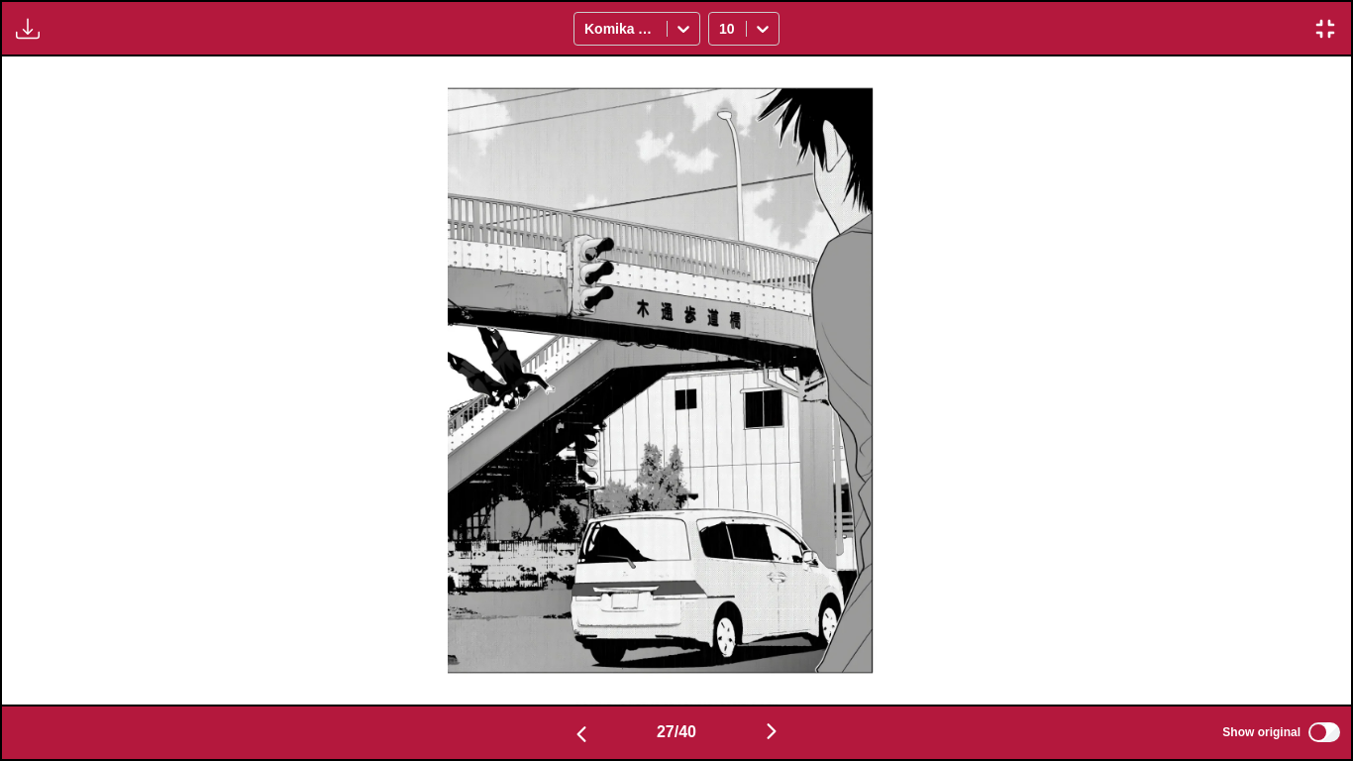
click at [778, 626] on img "button" at bounding box center [772, 731] width 24 height 24
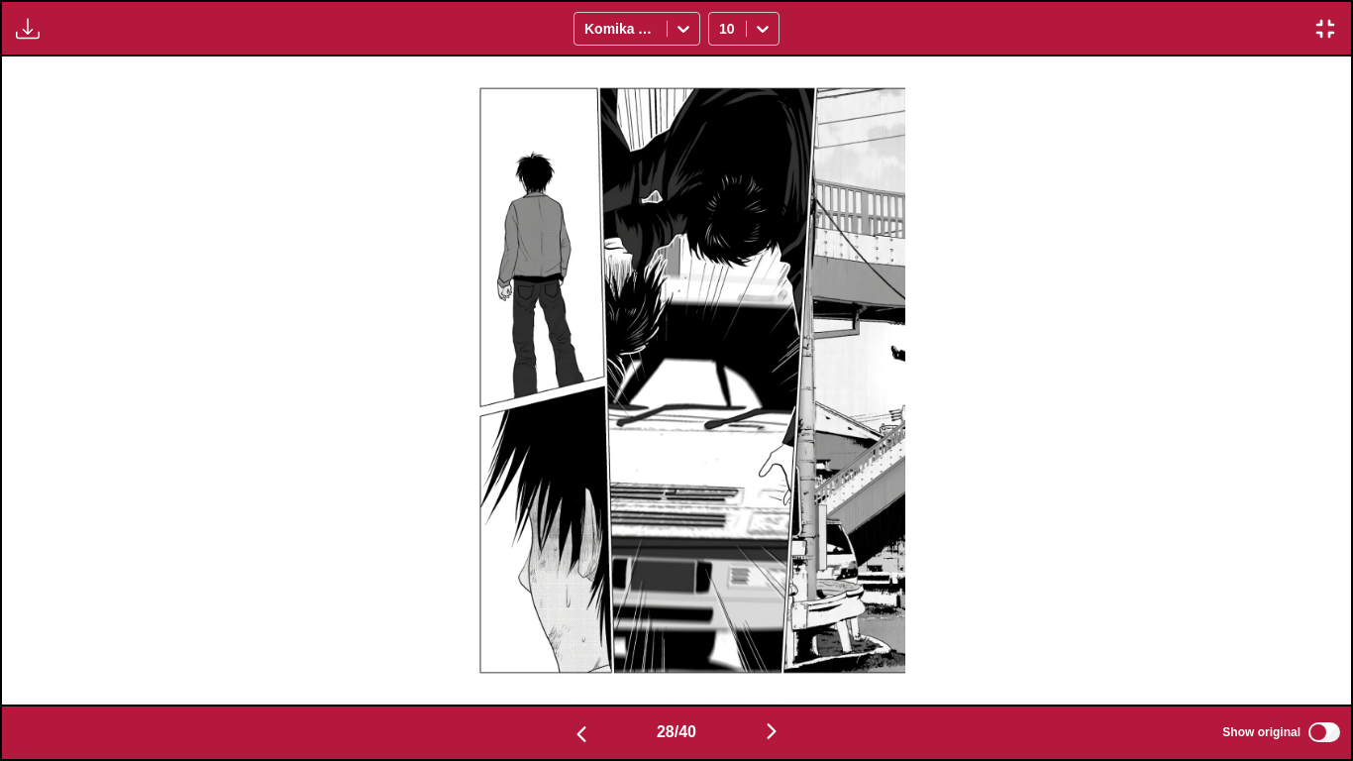
click at [778, 626] on img "button" at bounding box center [772, 731] width 24 height 24
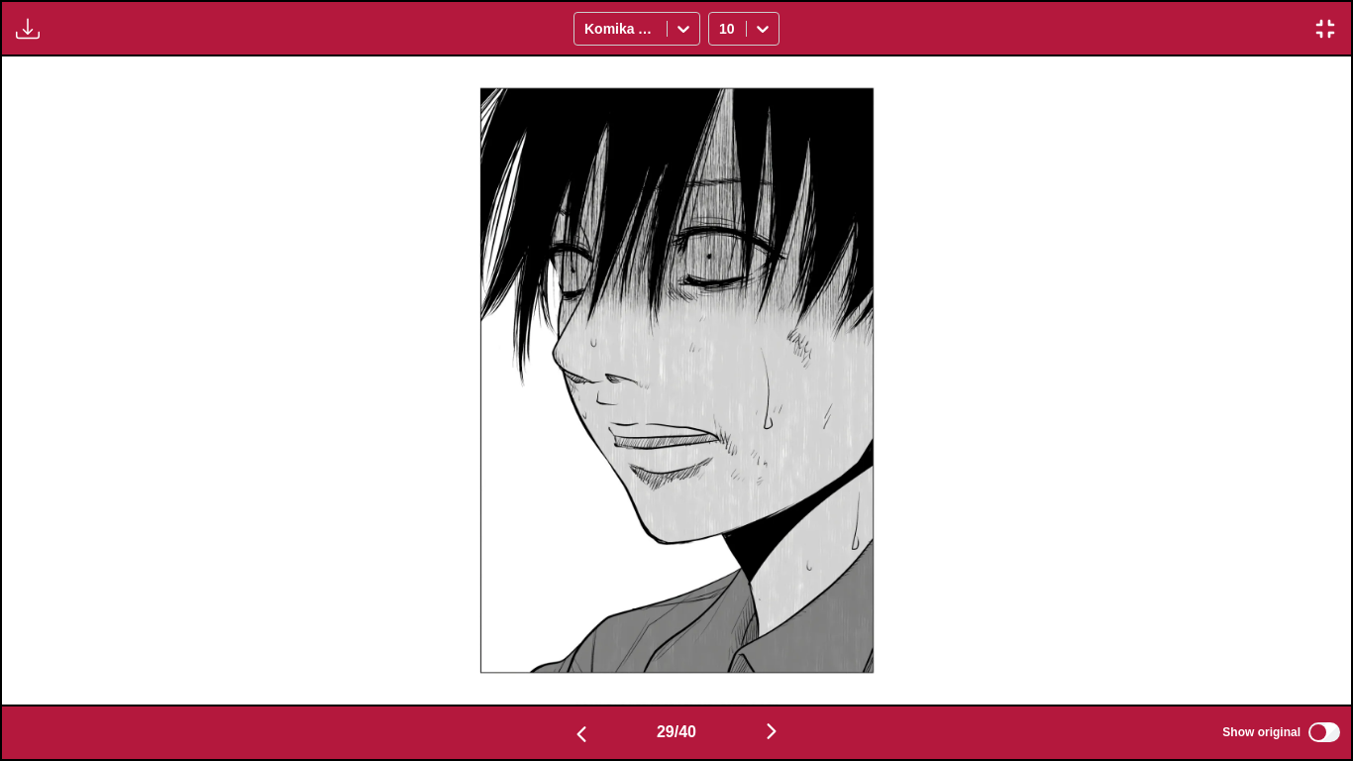
click at [778, 626] on img "button" at bounding box center [772, 731] width 24 height 24
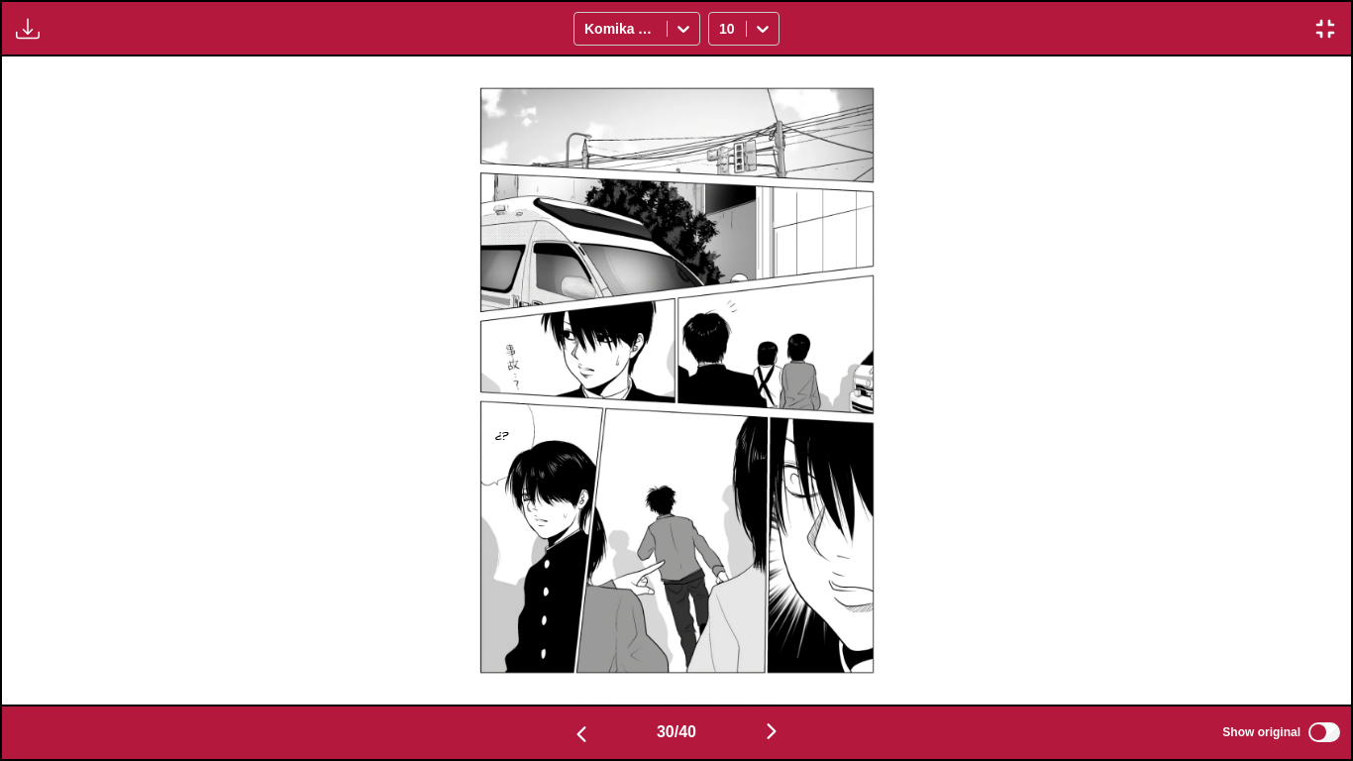
click at [778, 626] on img "button" at bounding box center [772, 731] width 24 height 24
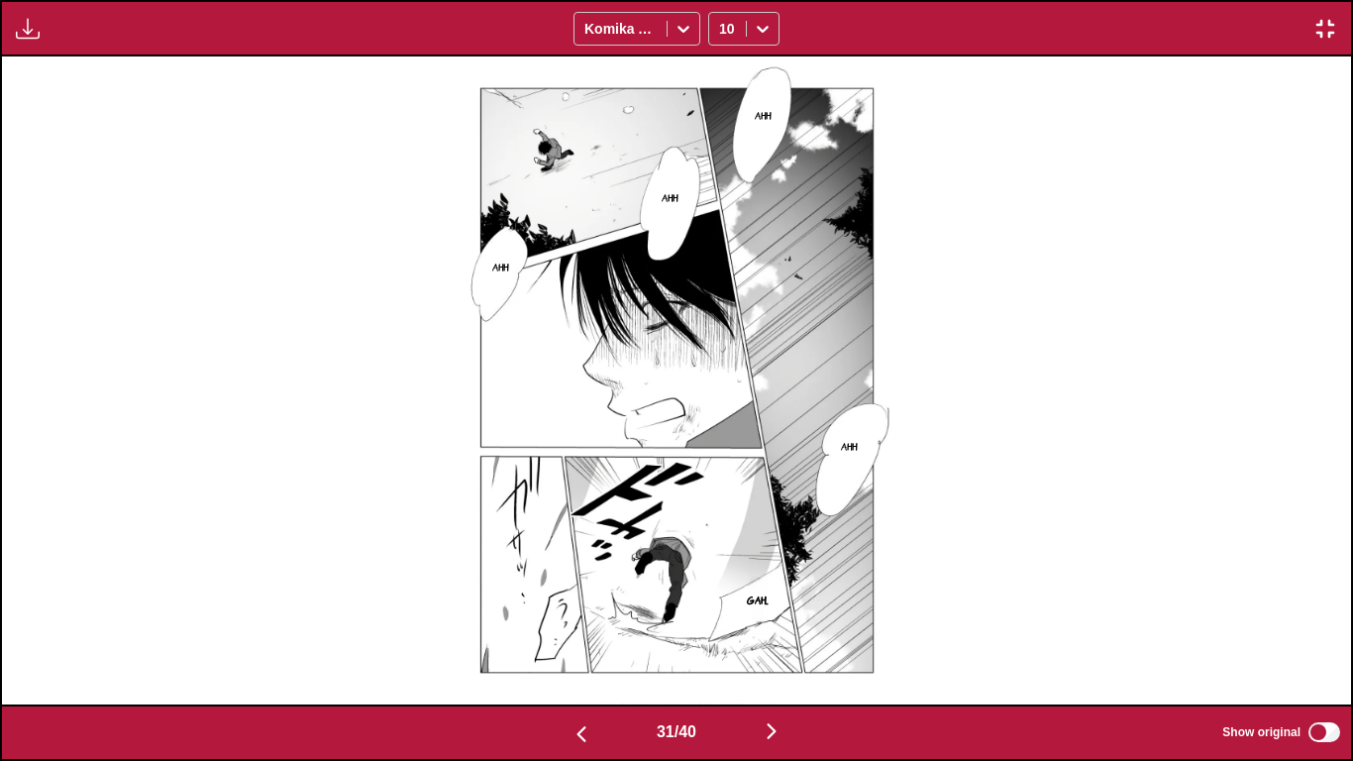
click at [582, 626] on img "button" at bounding box center [582, 734] width 24 height 24
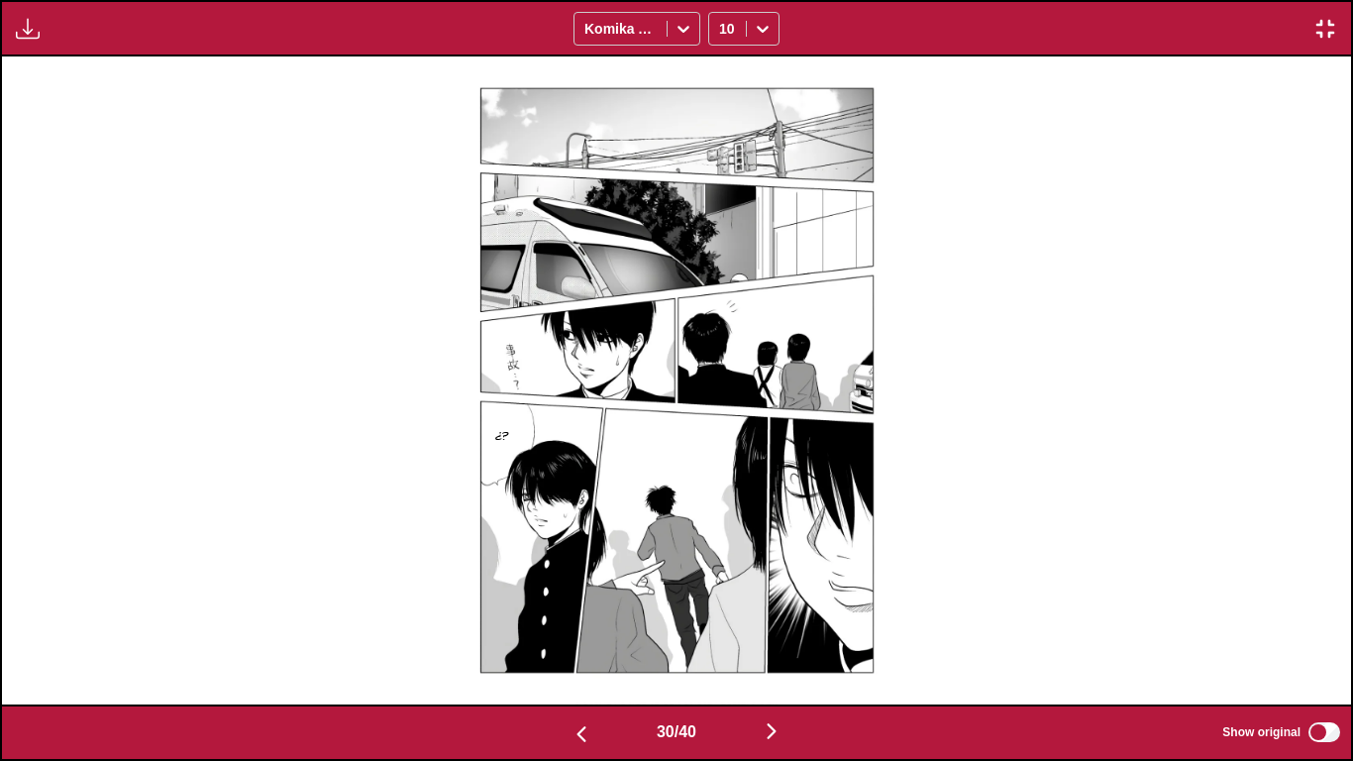
click at [776, 626] on img "button" at bounding box center [772, 731] width 24 height 24
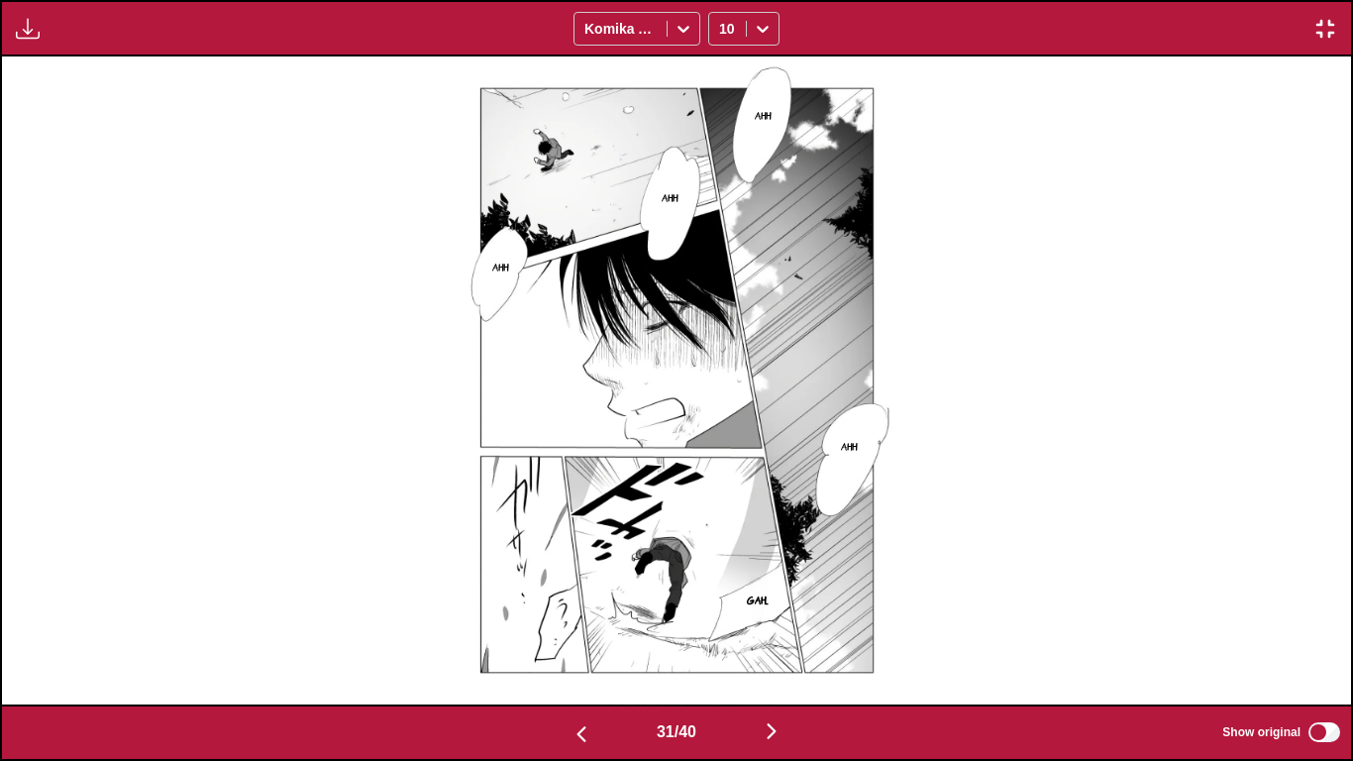
click at [776, 626] on img "button" at bounding box center [772, 731] width 24 height 24
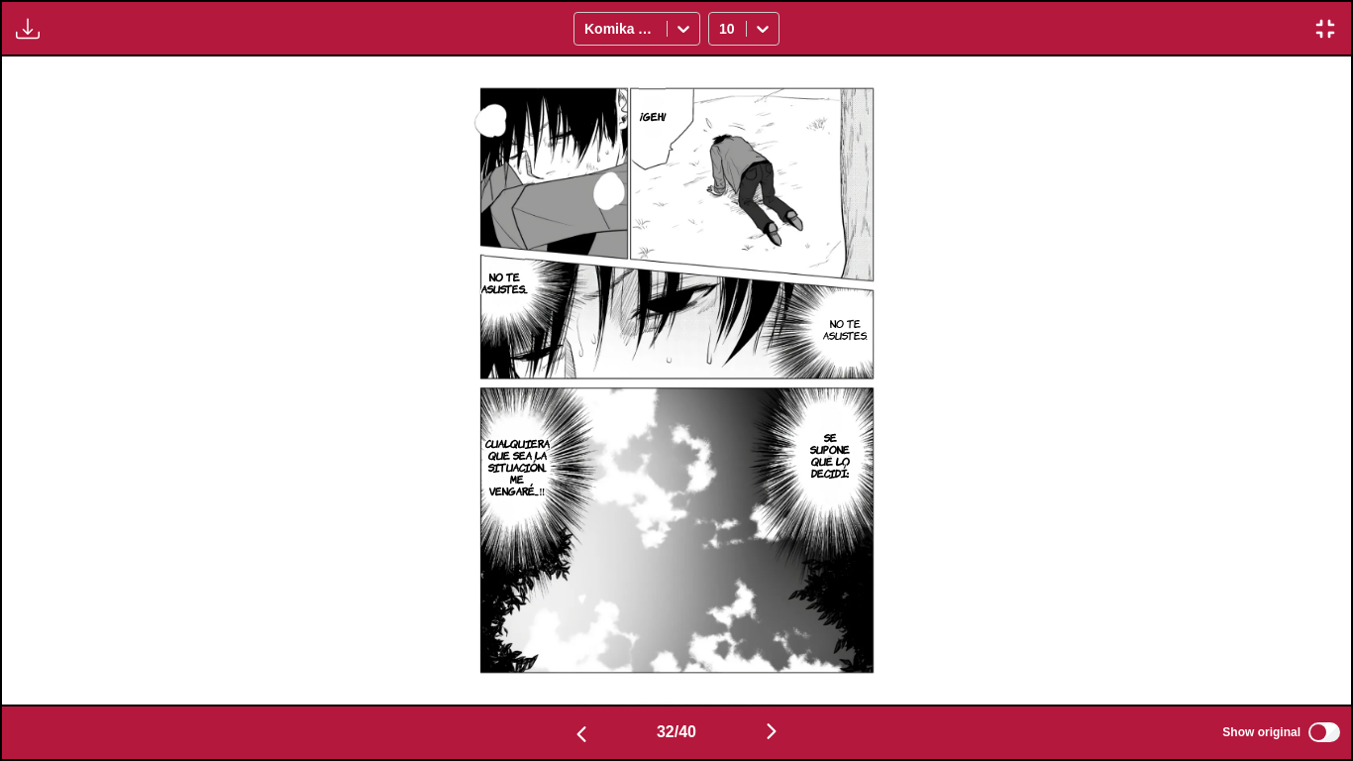
click at [776, 626] on img "button" at bounding box center [772, 731] width 24 height 24
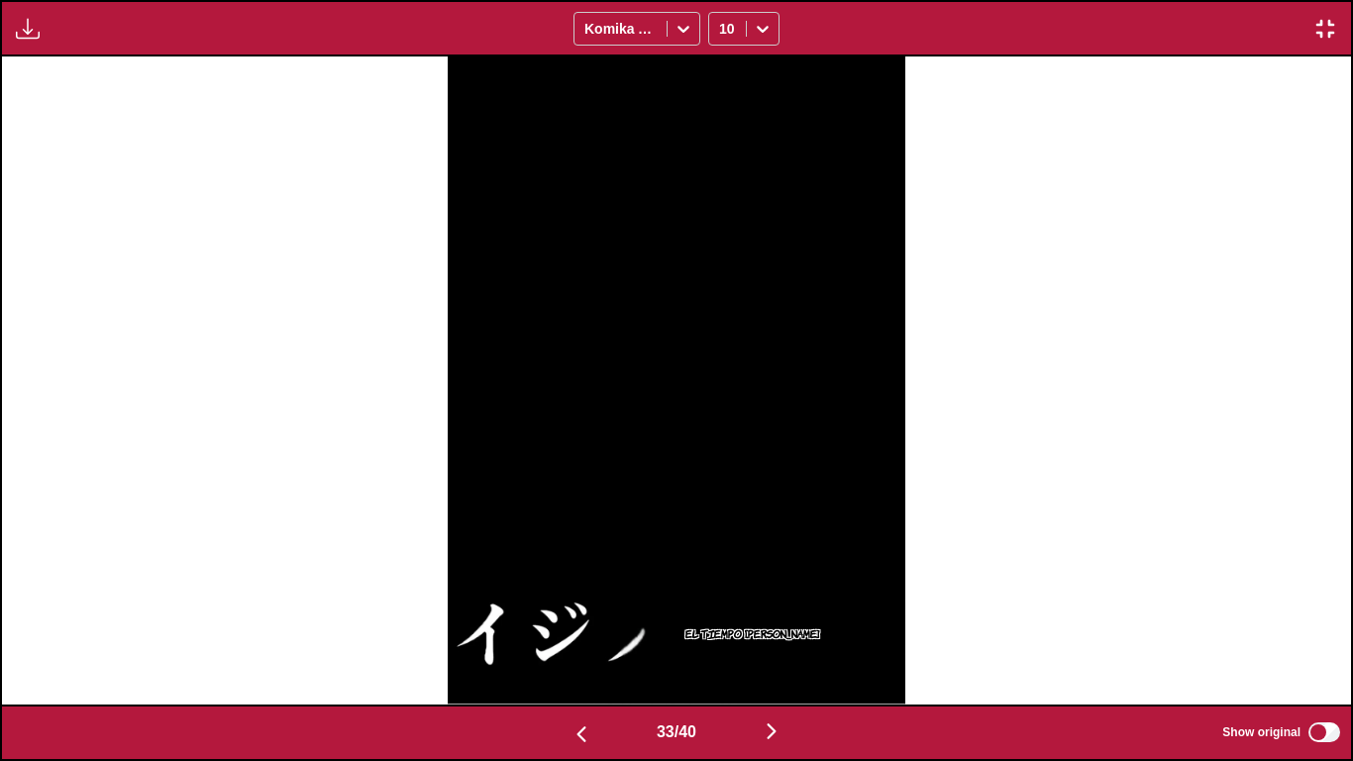
click at [776, 626] on img "button" at bounding box center [772, 731] width 24 height 24
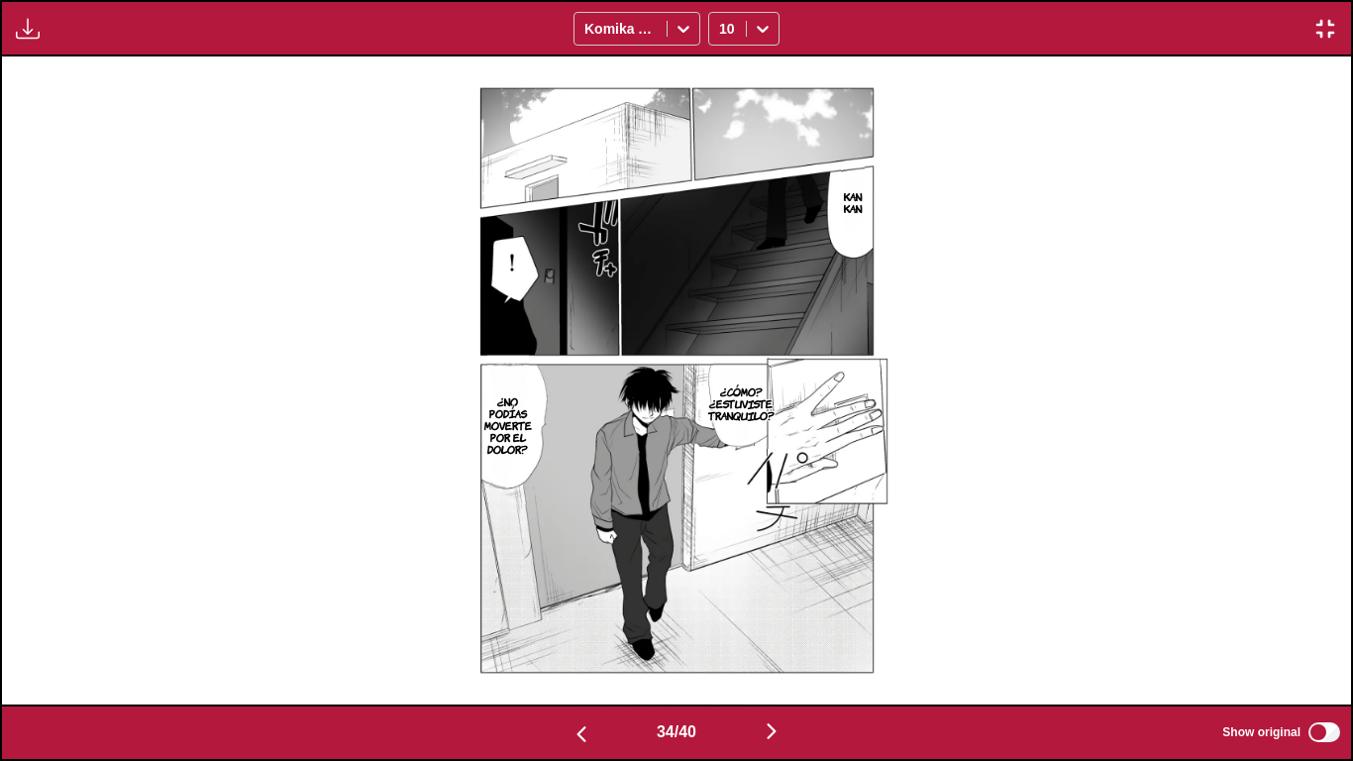
click at [776, 626] on img "button" at bounding box center [772, 731] width 24 height 24
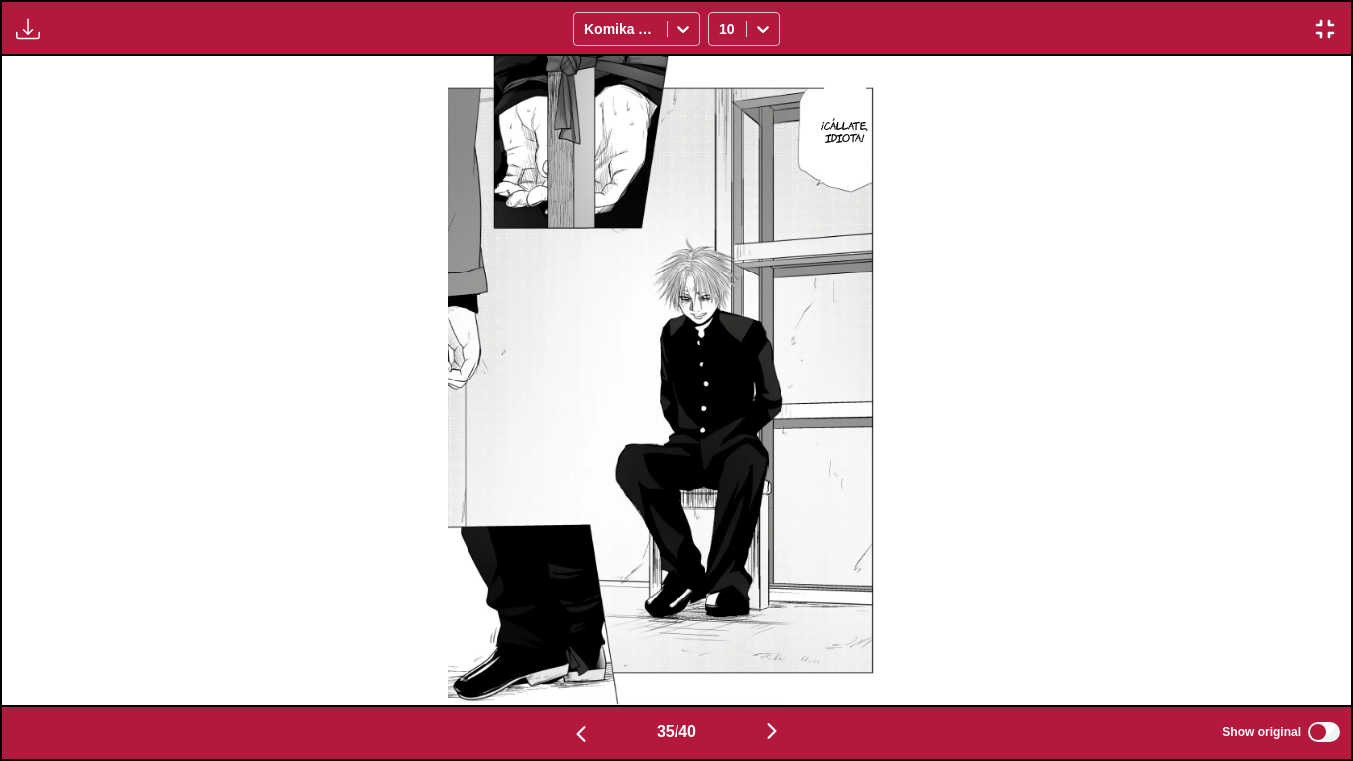
click at [776, 626] on img "button" at bounding box center [772, 731] width 24 height 24
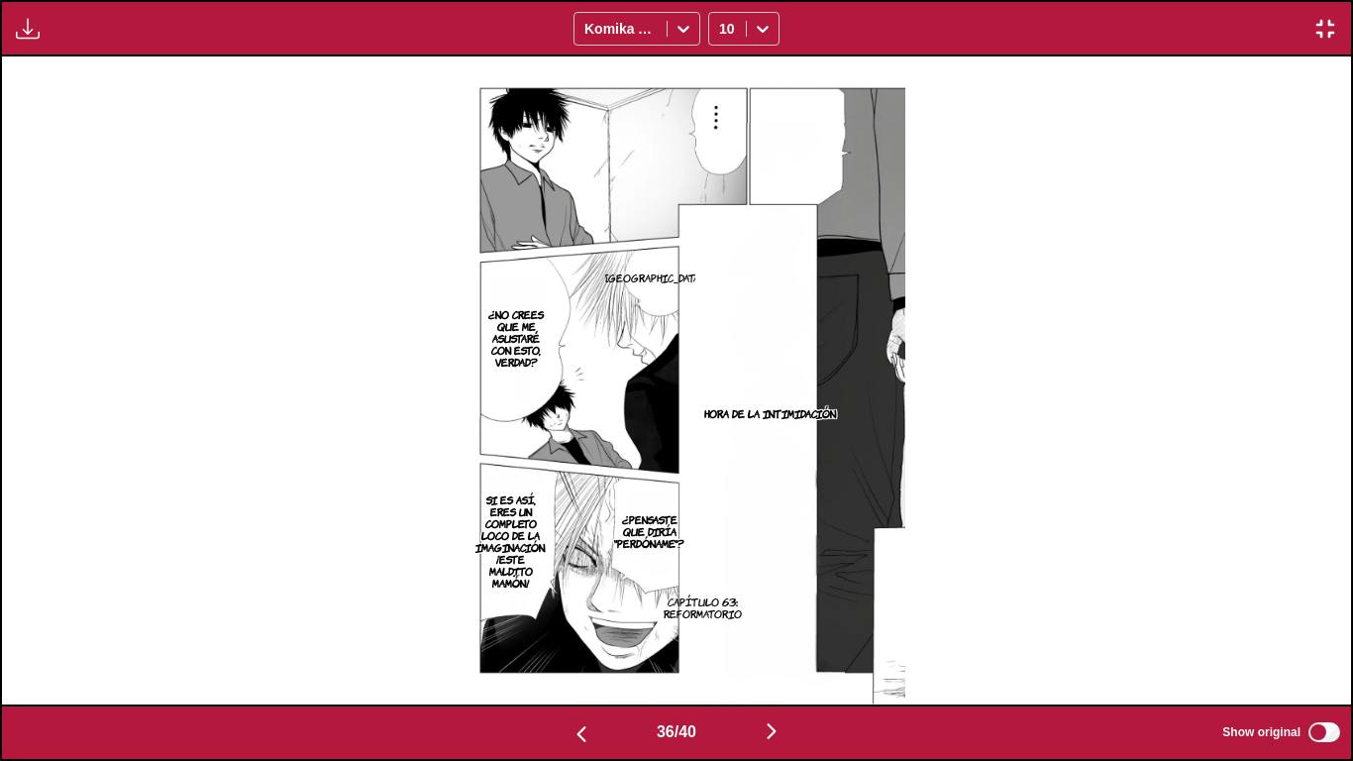
click at [776, 626] on img "button" at bounding box center [772, 731] width 24 height 24
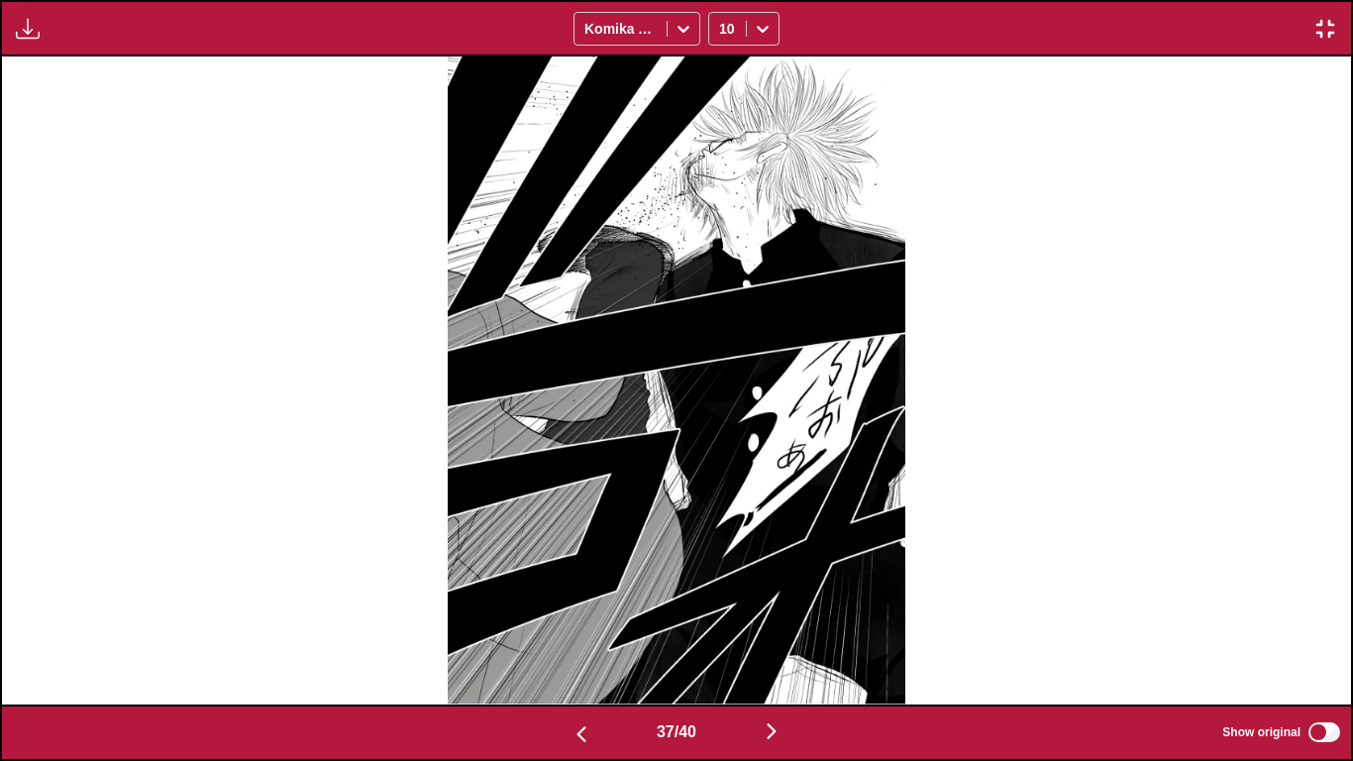
click at [776, 626] on img "button" at bounding box center [772, 731] width 24 height 24
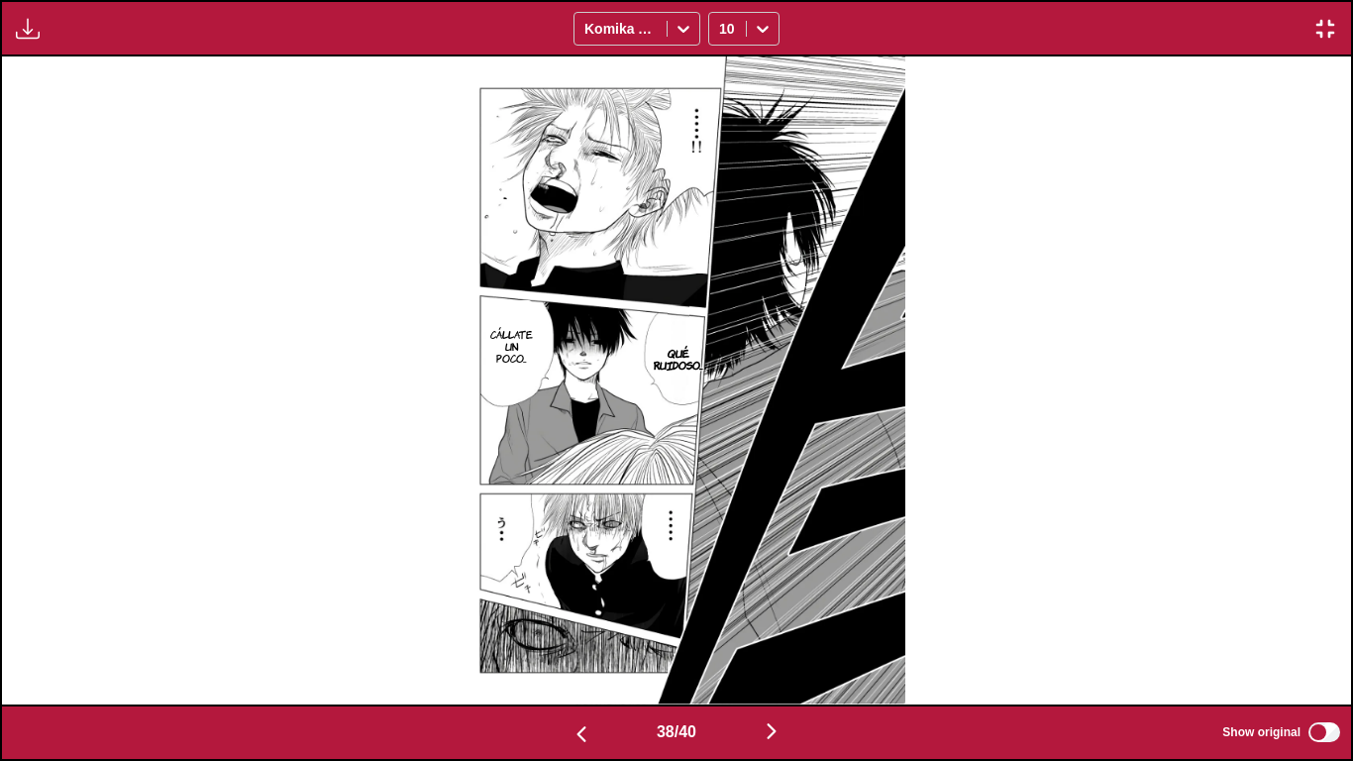
click at [776, 626] on img "button" at bounding box center [772, 731] width 24 height 24
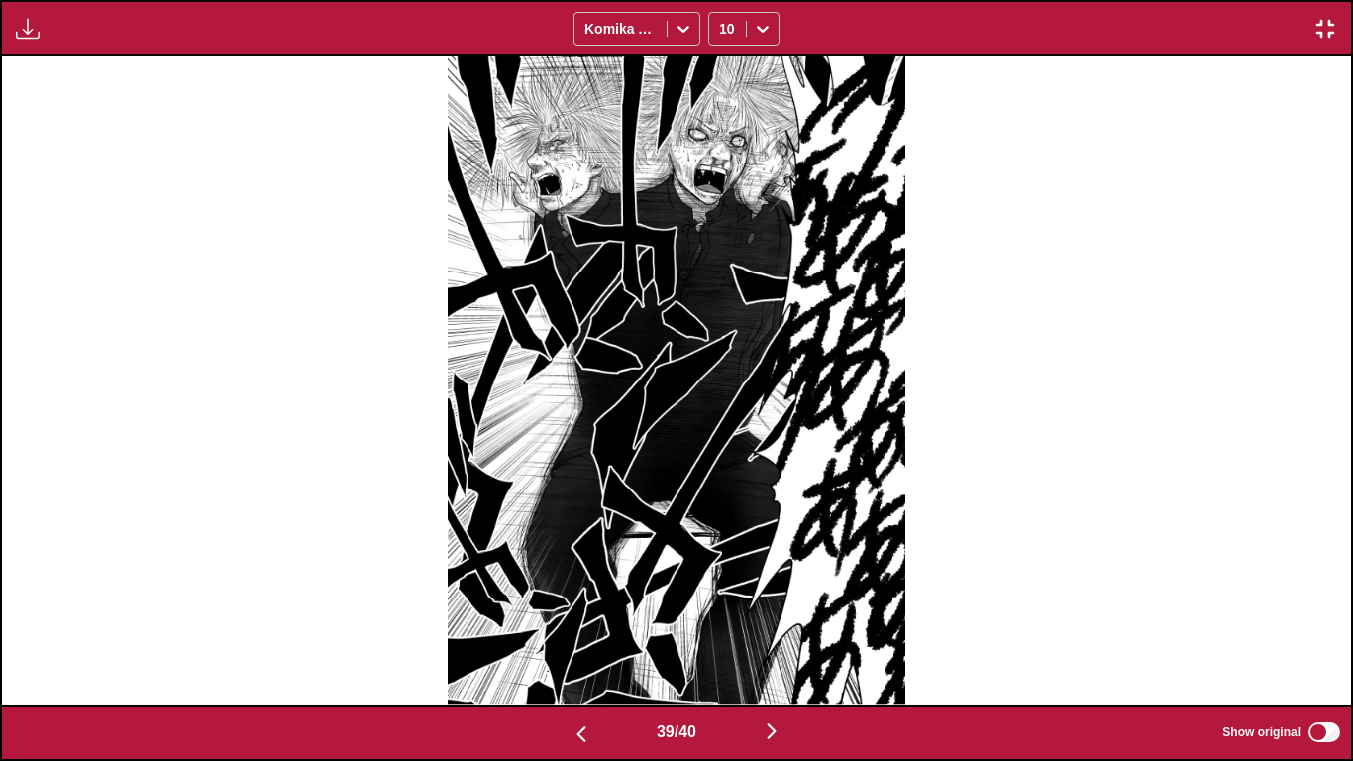
click at [776, 626] on img "button" at bounding box center [772, 731] width 24 height 24
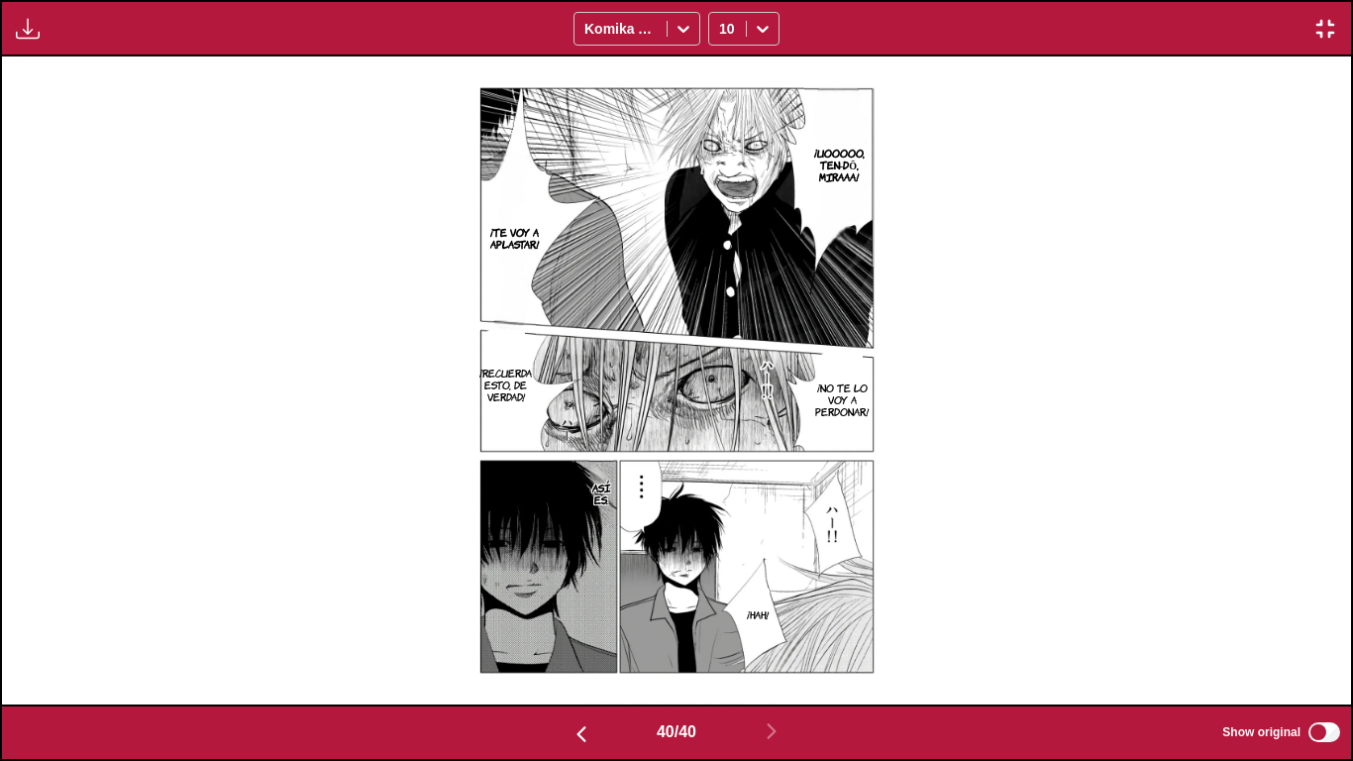
click at [1328, 23] on img "button" at bounding box center [1326, 29] width 24 height 24
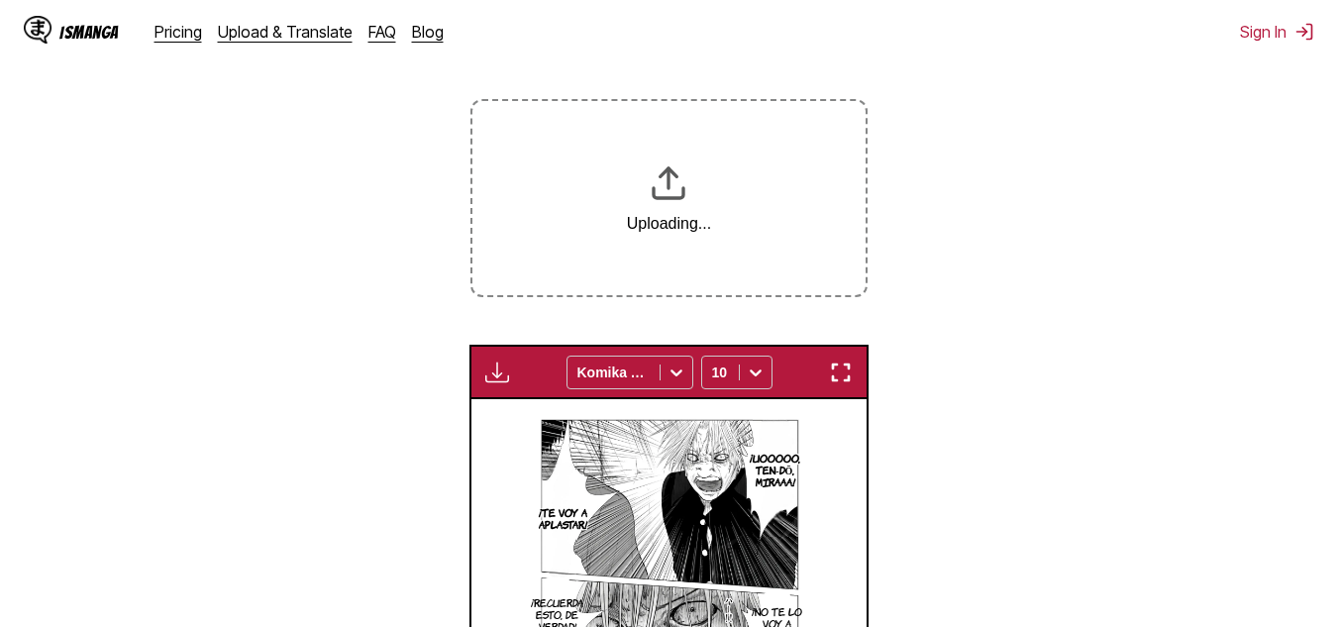
scroll to position [221, 0]
